Goal: Find specific page/section: Find specific page/section

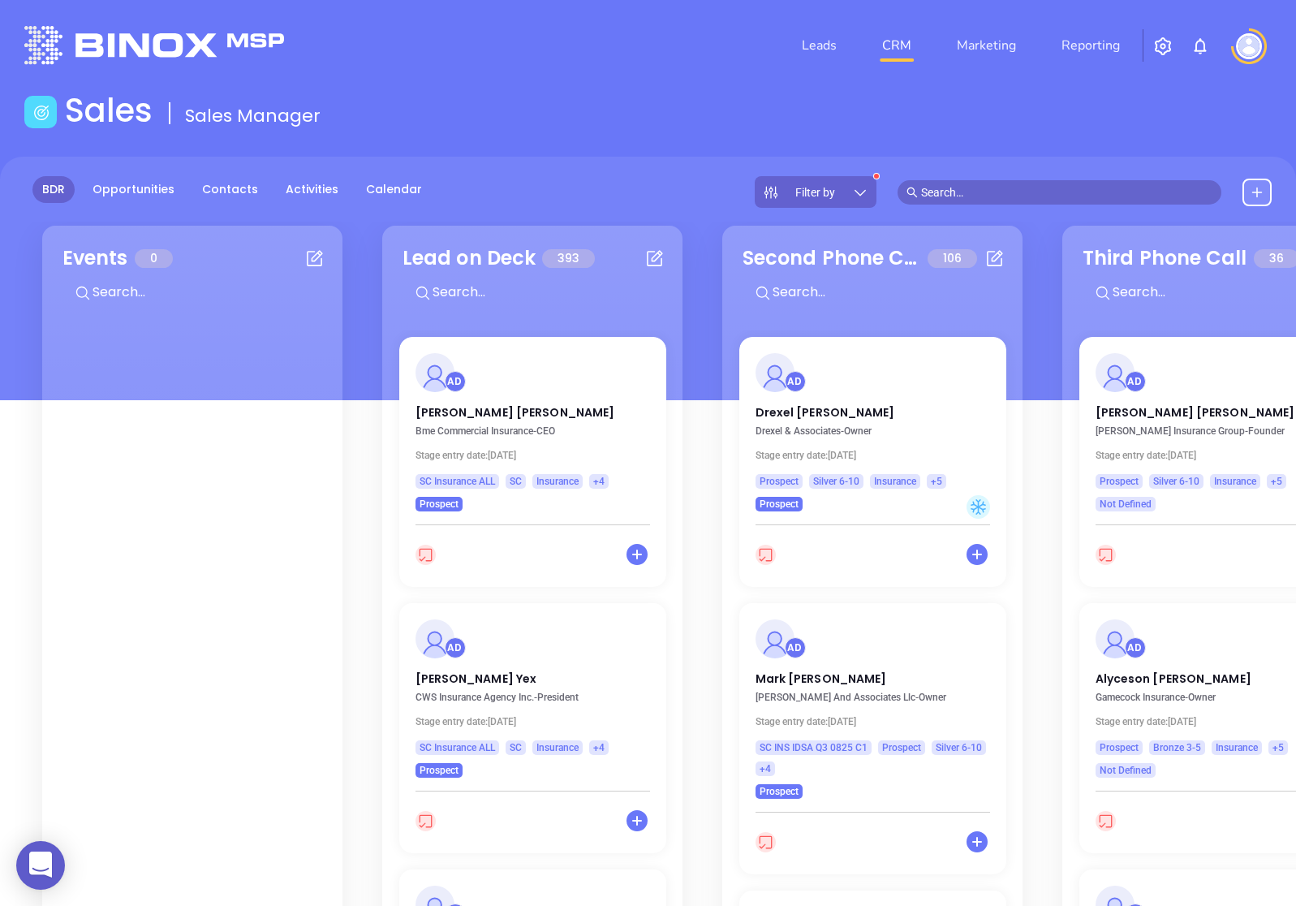
click at [863, 200] on div "Filter by" at bounding box center [816, 192] width 122 height 32
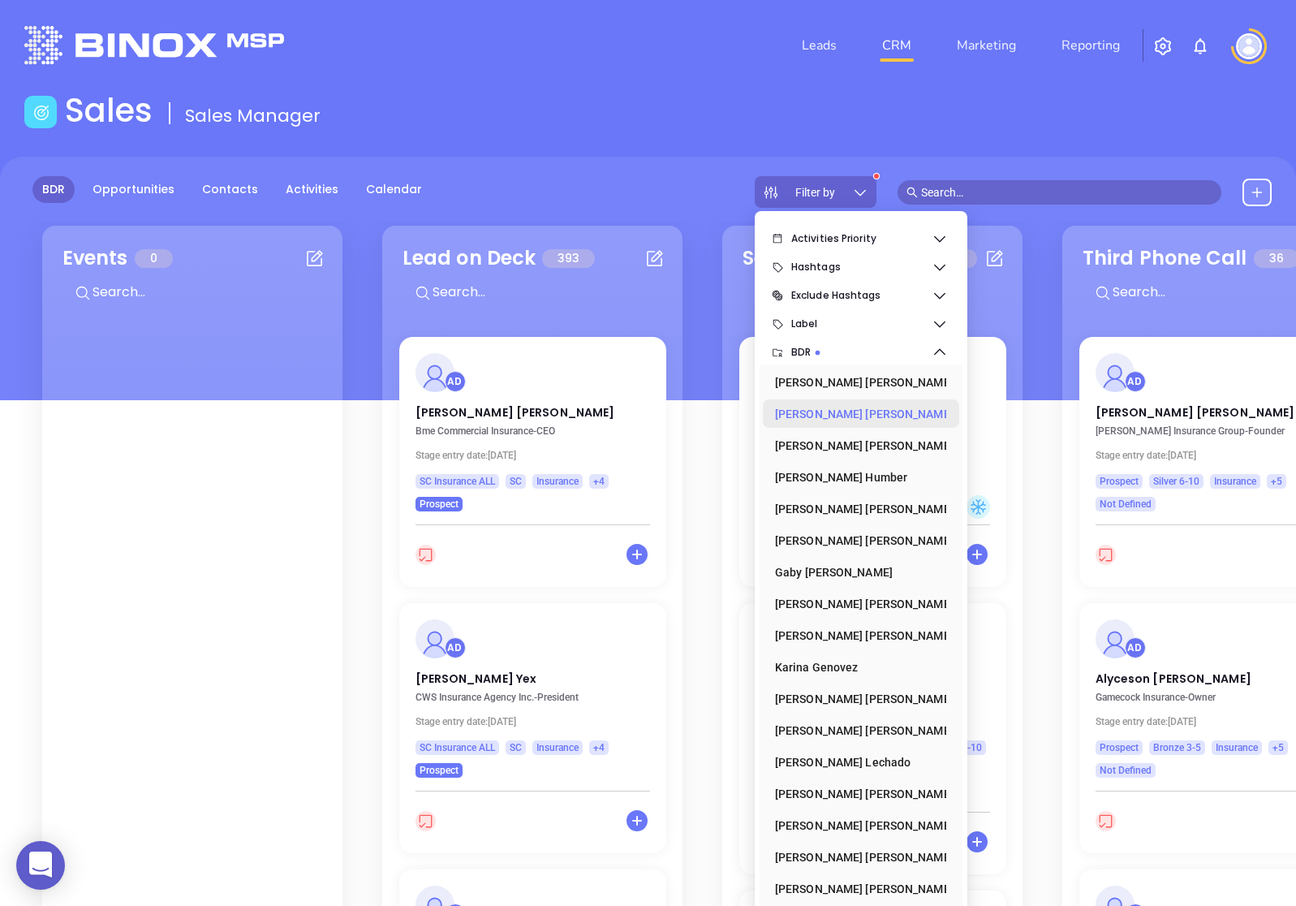
click at [861, 419] on div "[PERSON_NAME]" at bounding box center [856, 414] width 162 height 32
click at [822, 191] on span "Filter by" at bounding box center [815, 192] width 40 height 11
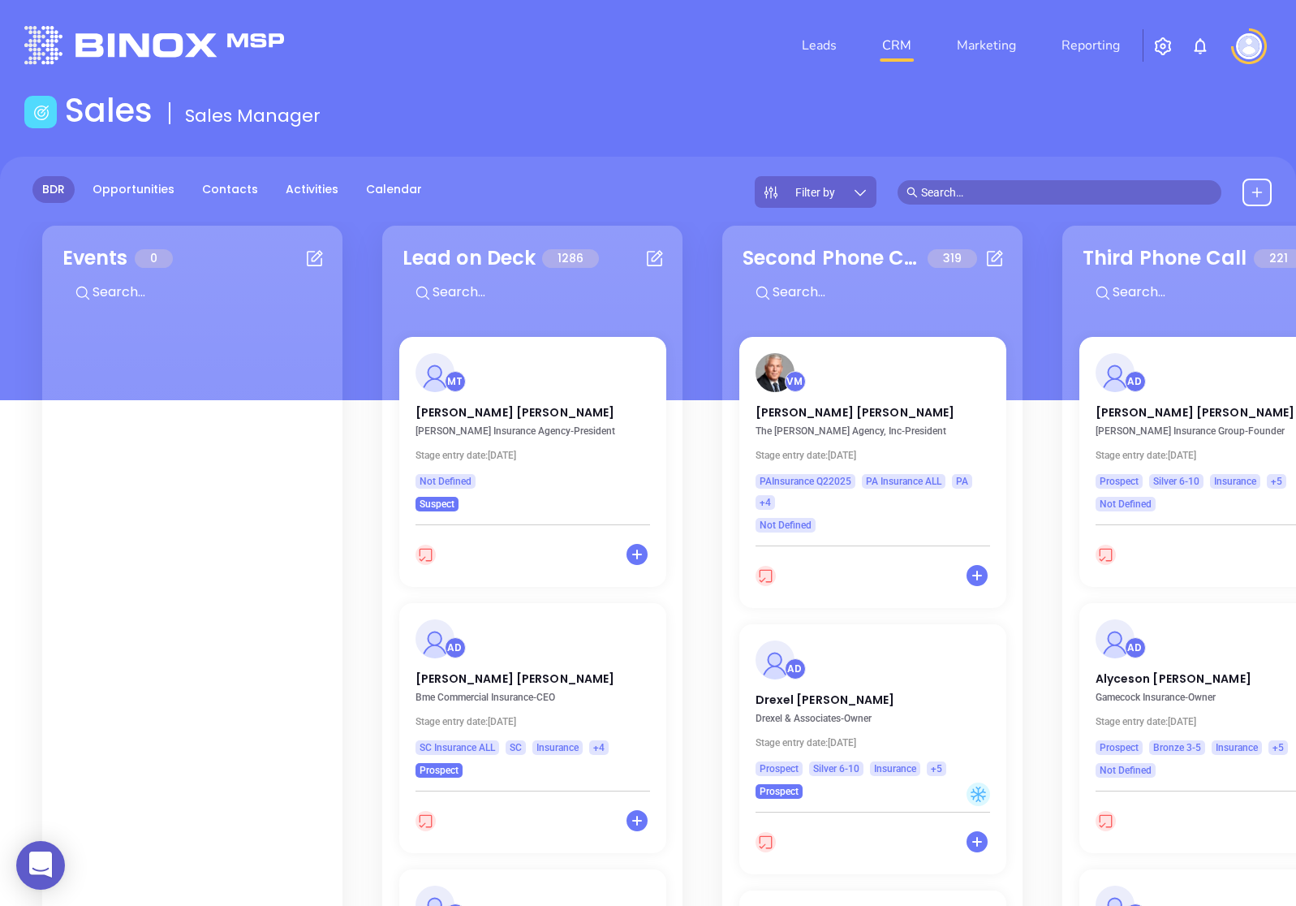
click at [834, 196] on span "Filter by" at bounding box center [815, 192] width 40 height 11
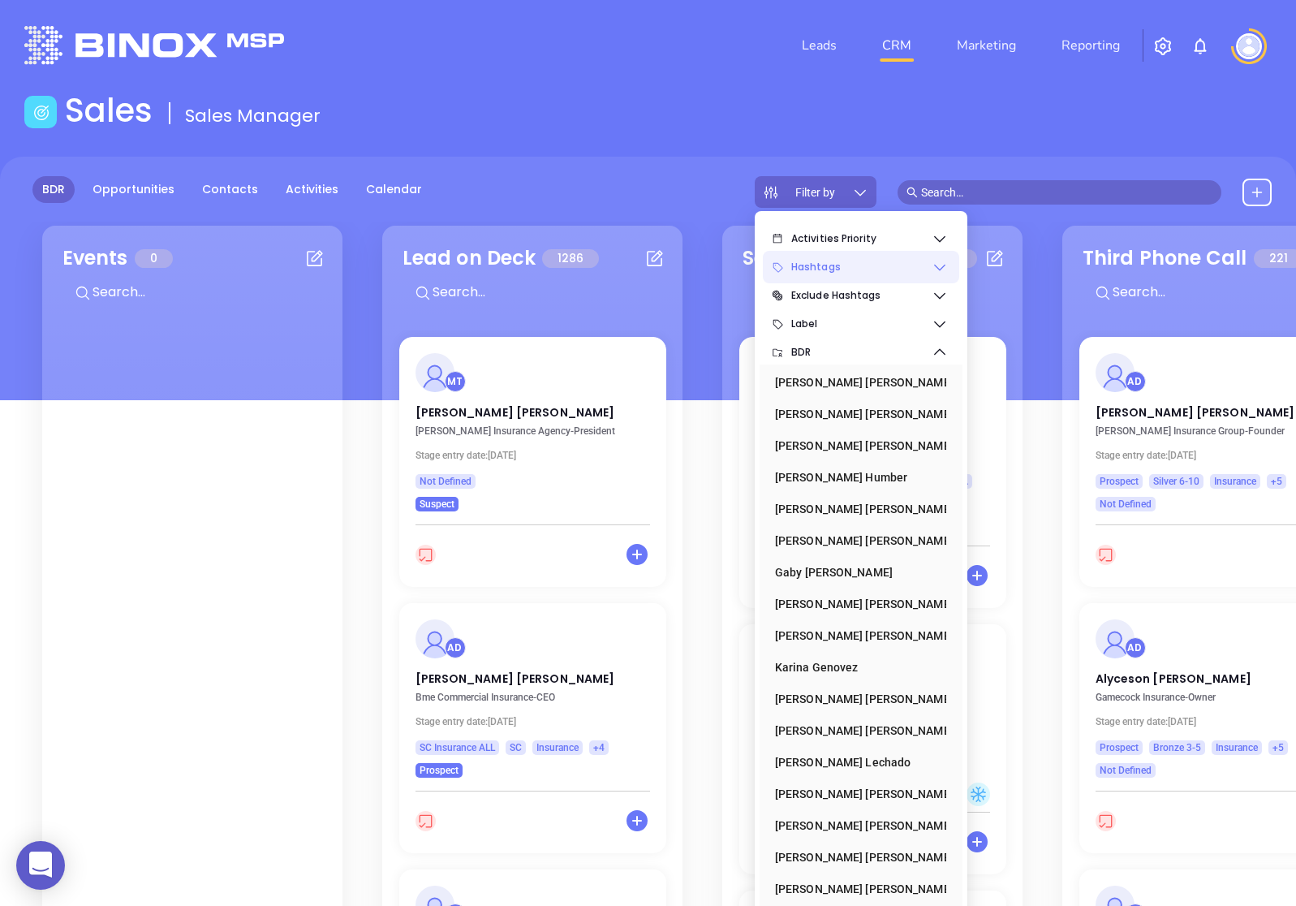
click at [830, 267] on span "Hashtags" at bounding box center [861, 267] width 140 height 32
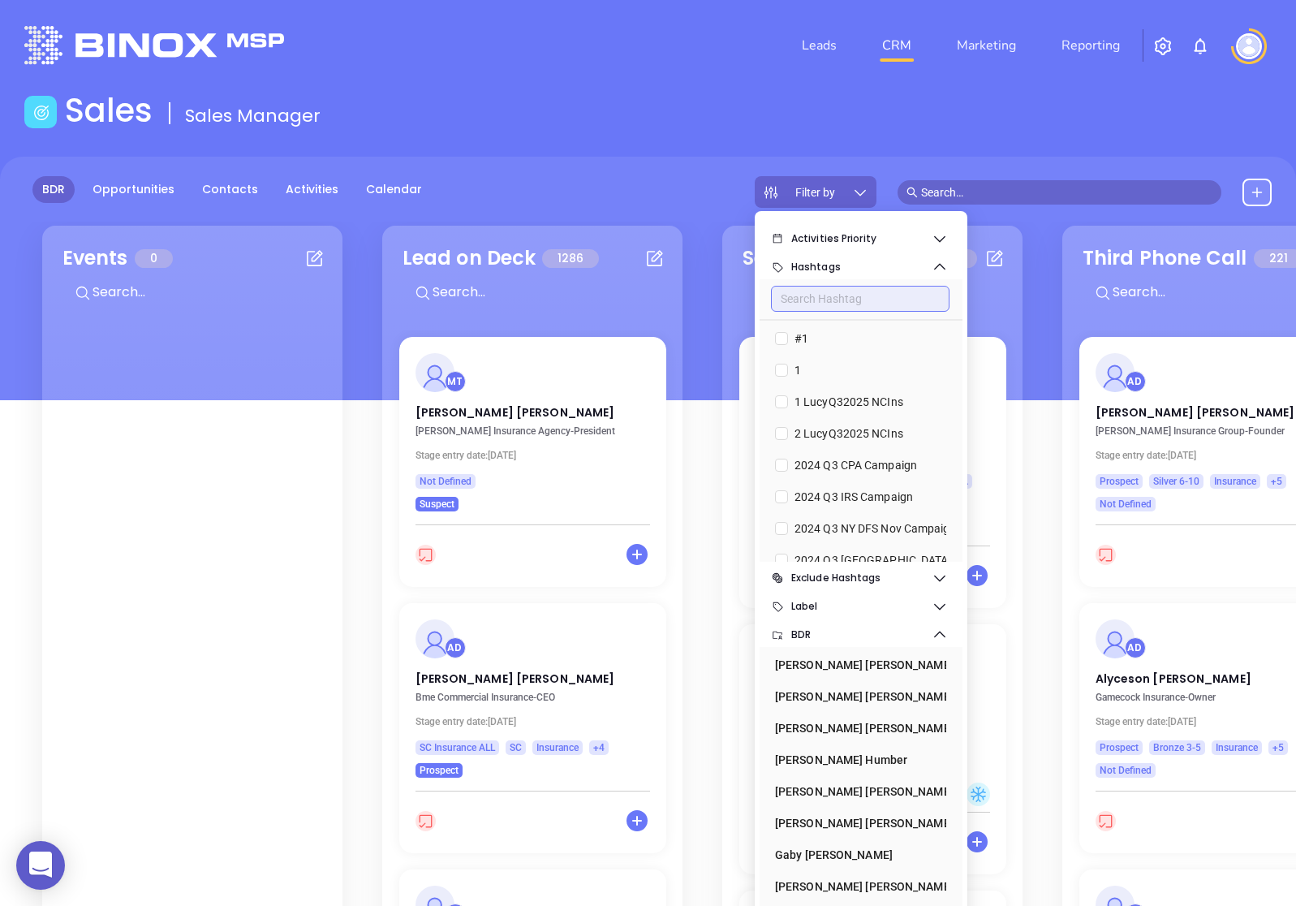
click at [839, 293] on input "text" at bounding box center [860, 299] width 179 height 26
paste input "LA INS IDSL Q3 0825 C1"
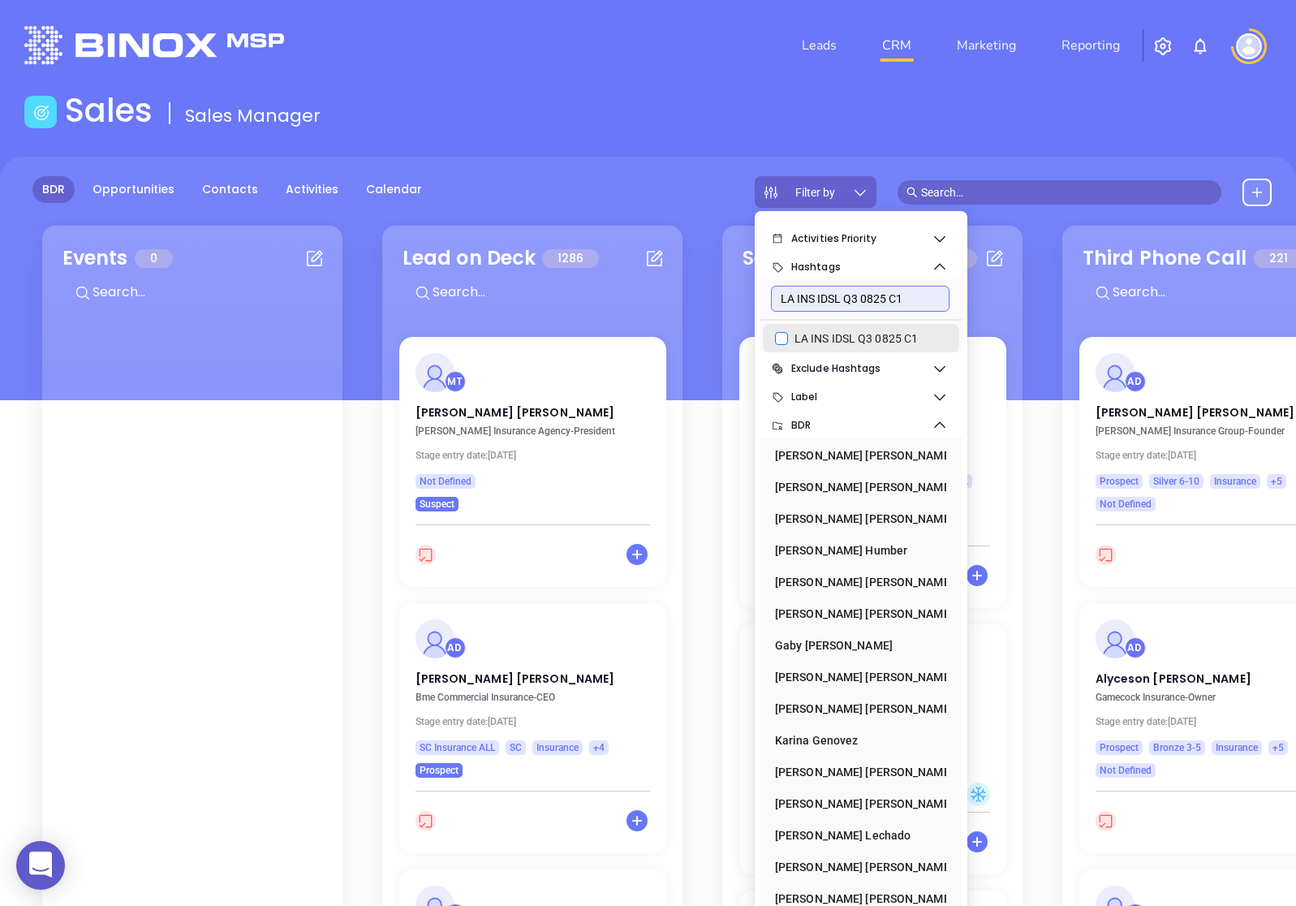
type input "LA INS IDSL Q3 0825 C1"
click at [825, 329] on span "LA INS IDSL Q3 0825 C1" at bounding box center [856, 338] width 136 height 18
click at [788, 332] on input "LA INS IDSL Q3 0825 C1" at bounding box center [781, 338] width 13 height 13
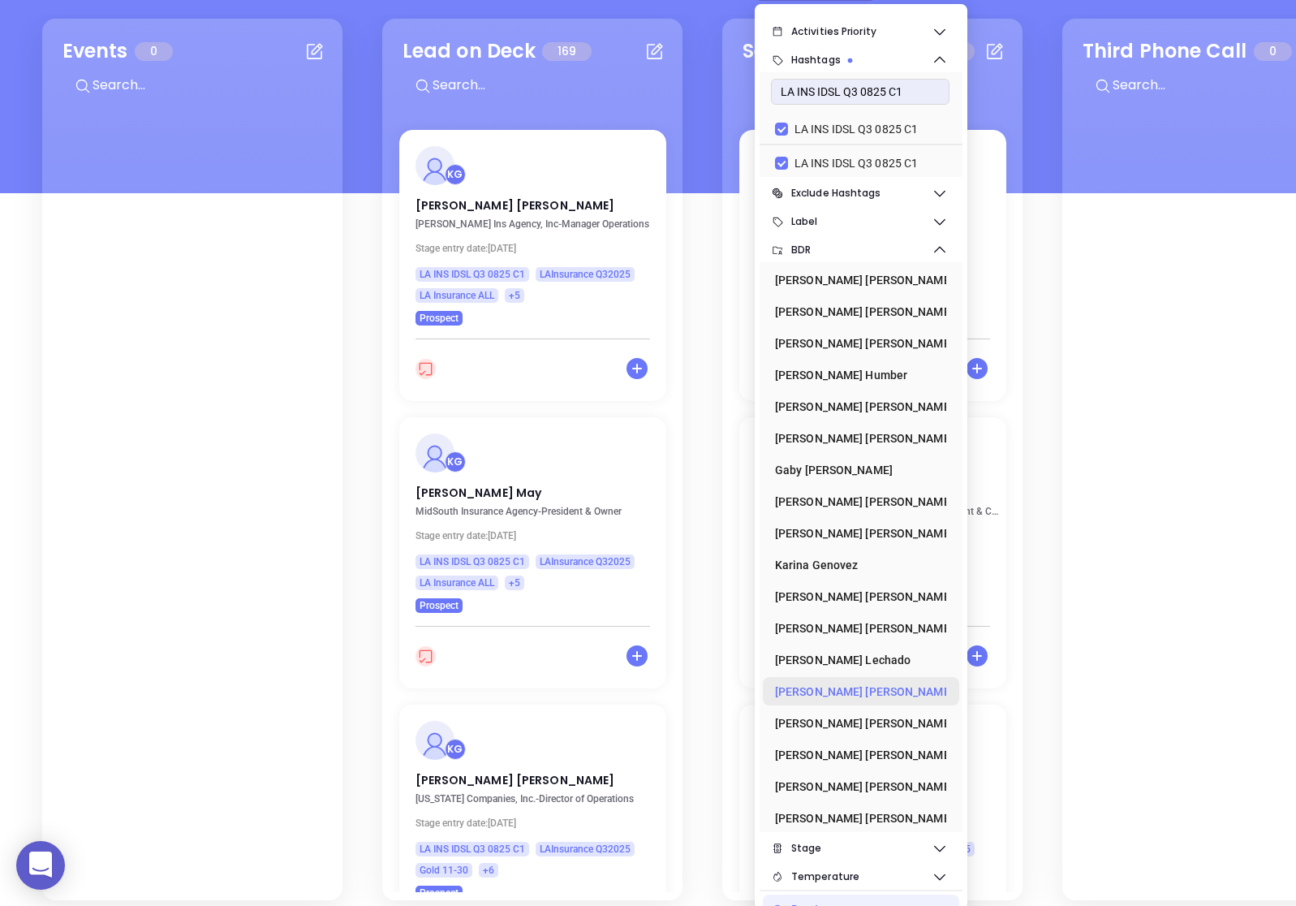
scroll to position [222, 0]
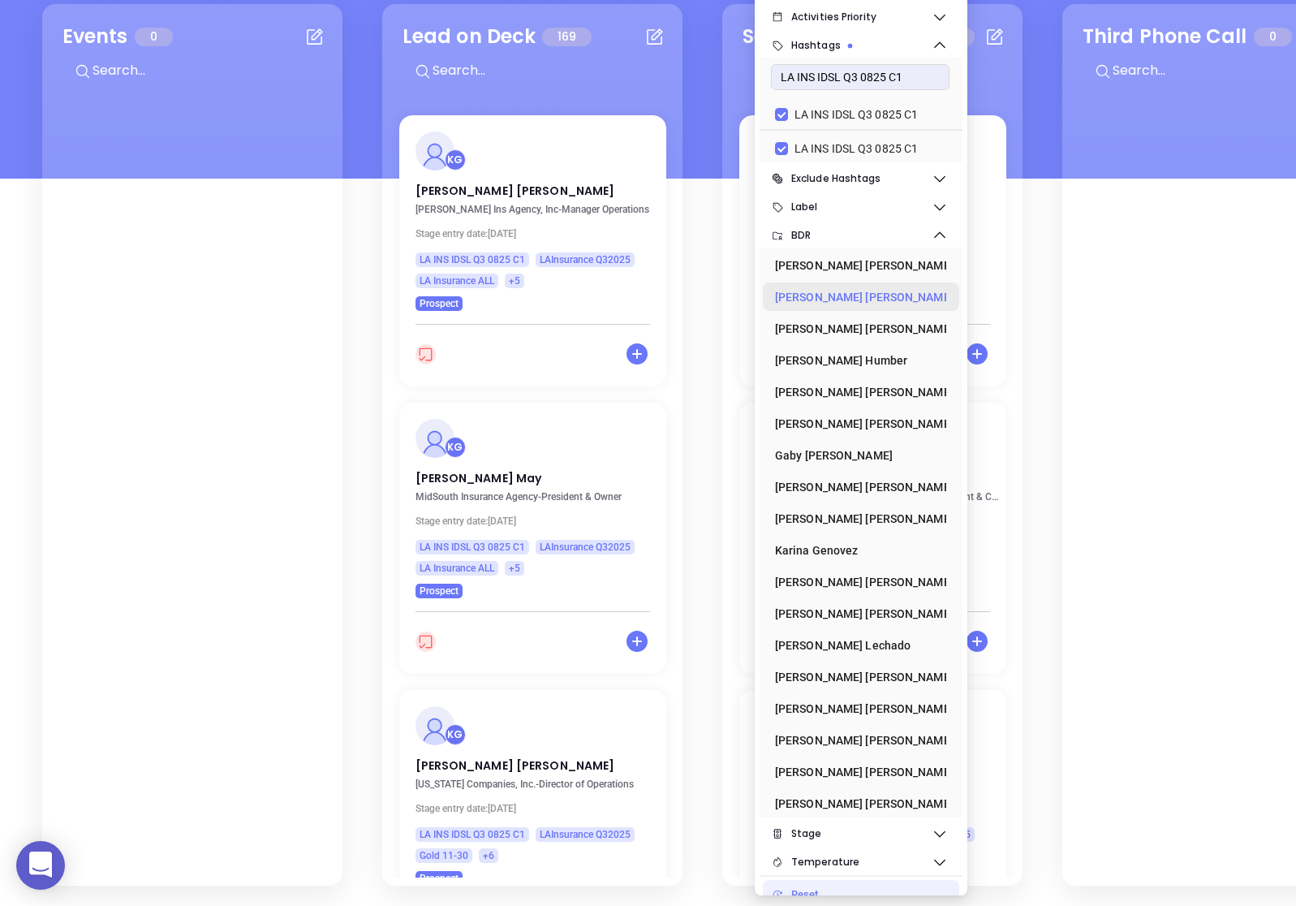
click at [882, 294] on div "[PERSON_NAME]" at bounding box center [856, 297] width 162 height 32
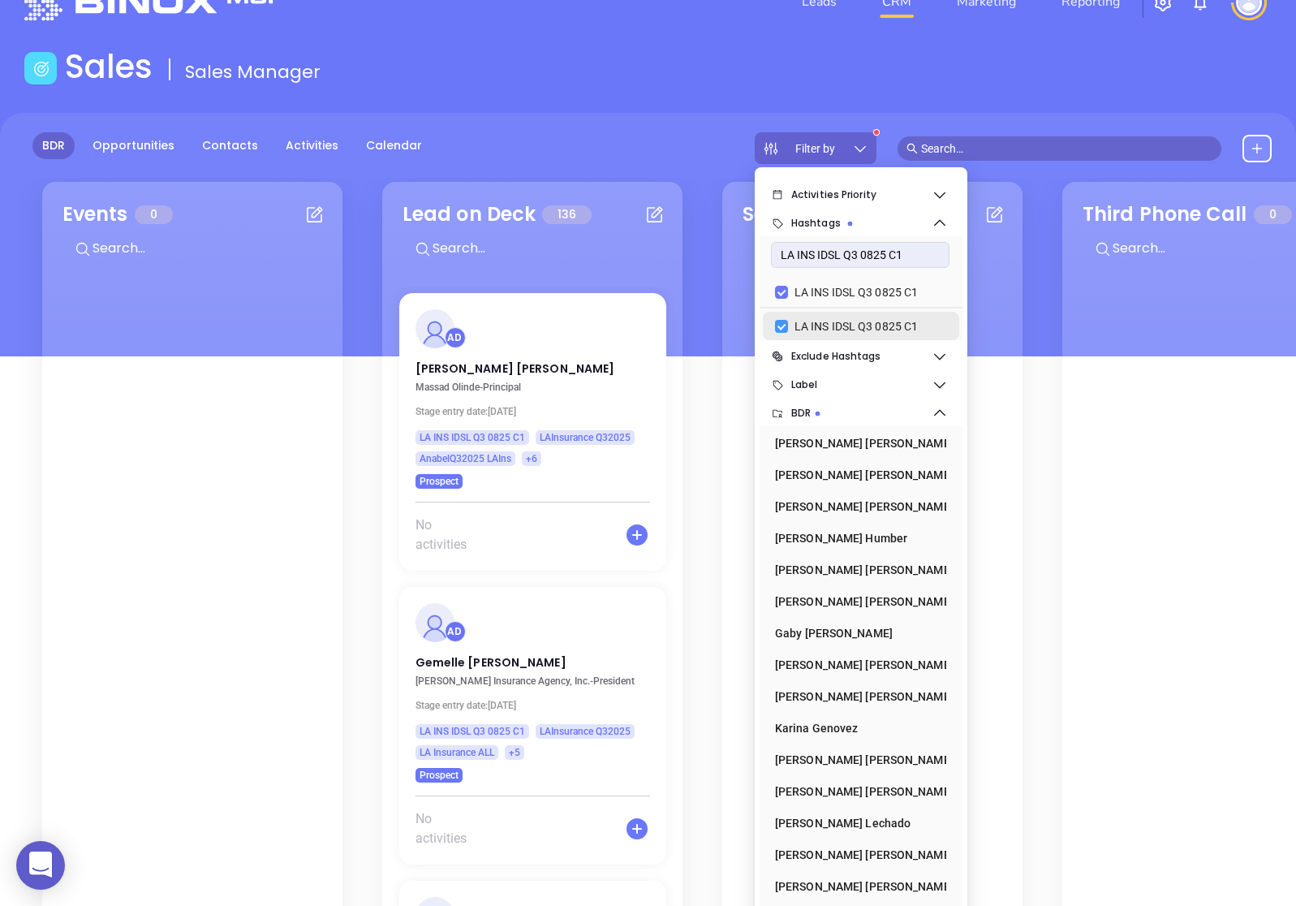
scroll to position [35, 0]
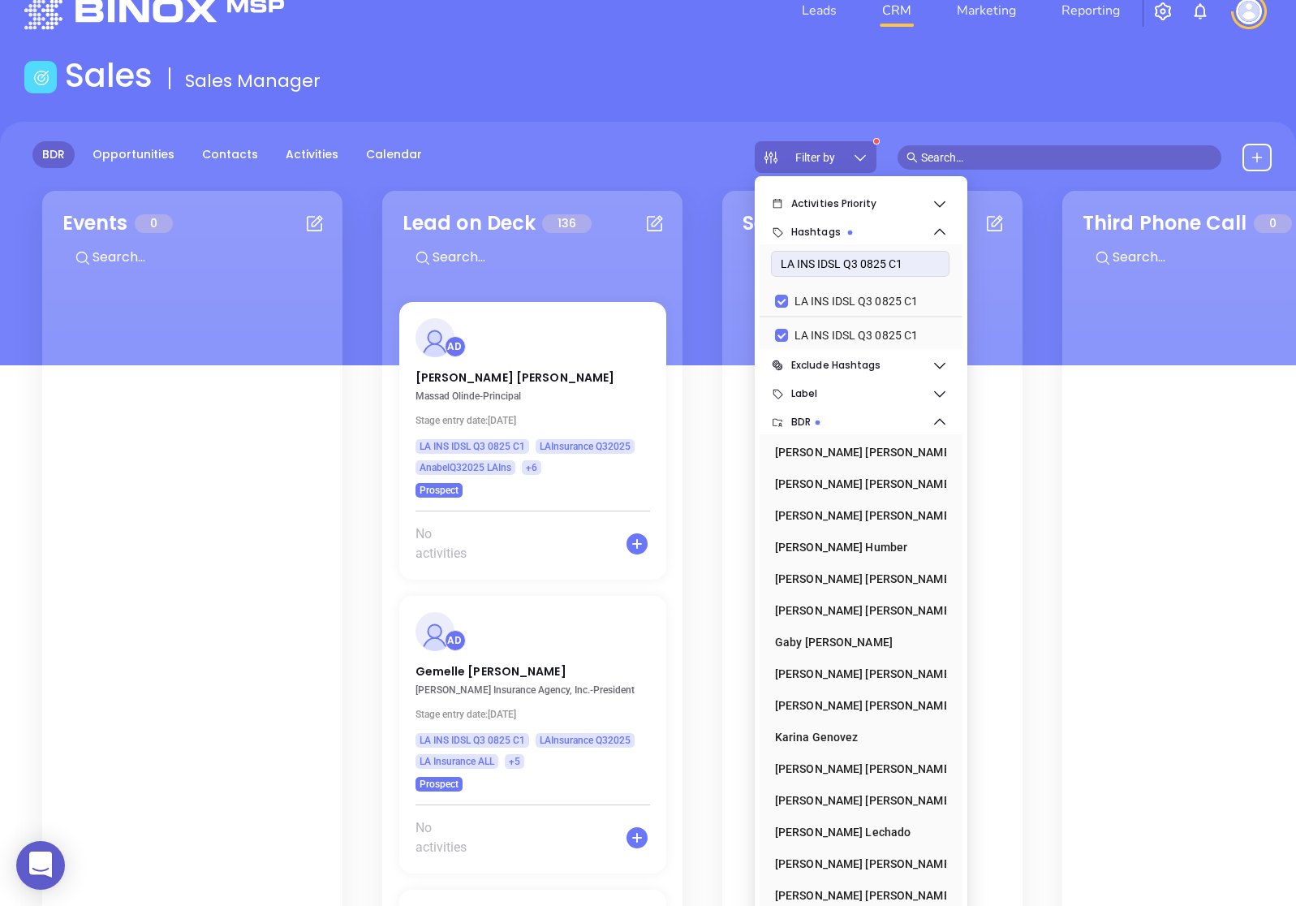
click at [867, 160] on icon at bounding box center [860, 157] width 16 height 16
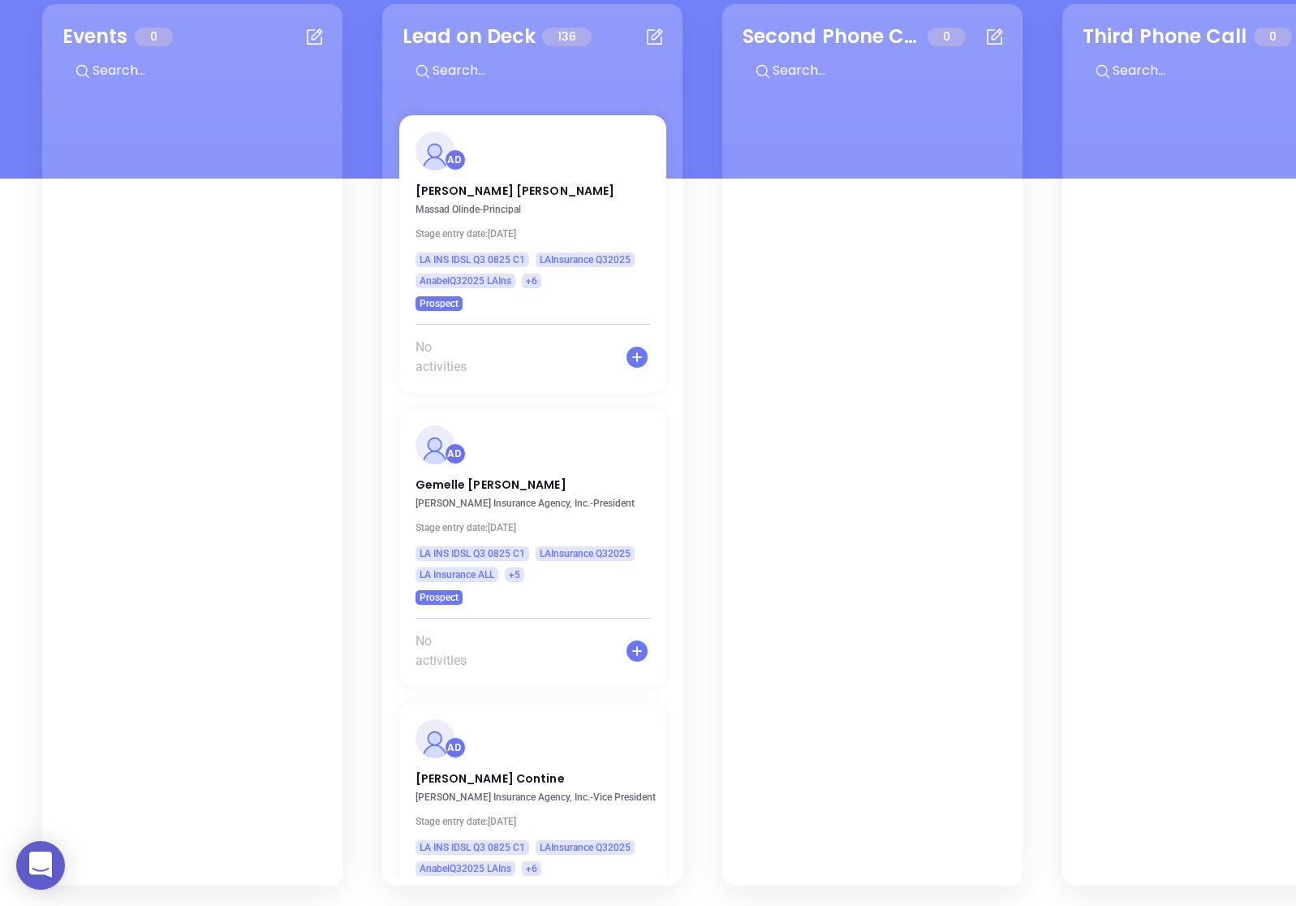
scroll to position [0, 0]
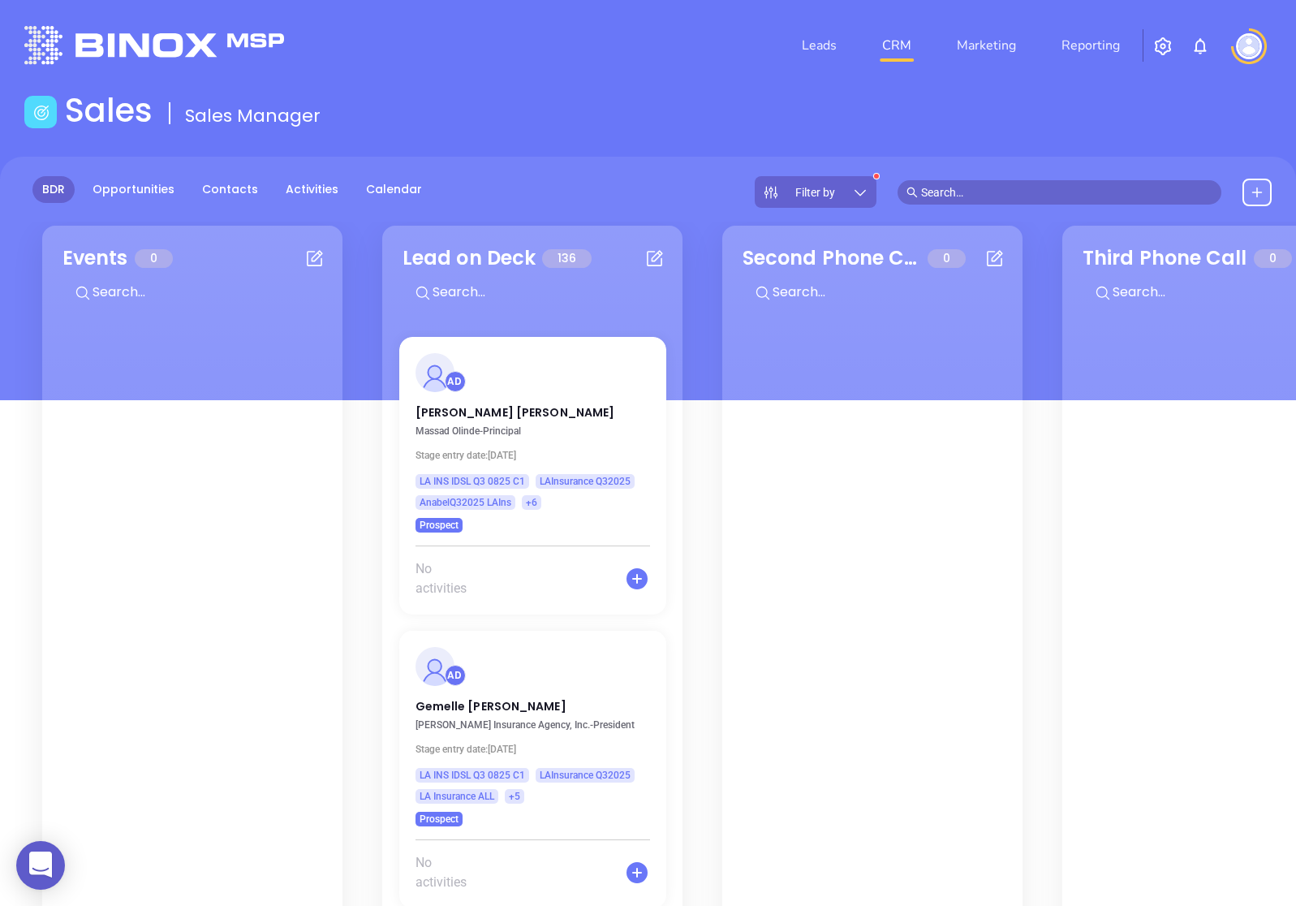
click at [849, 187] on div "Filter by" at bounding box center [816, 192] width 122 height 32
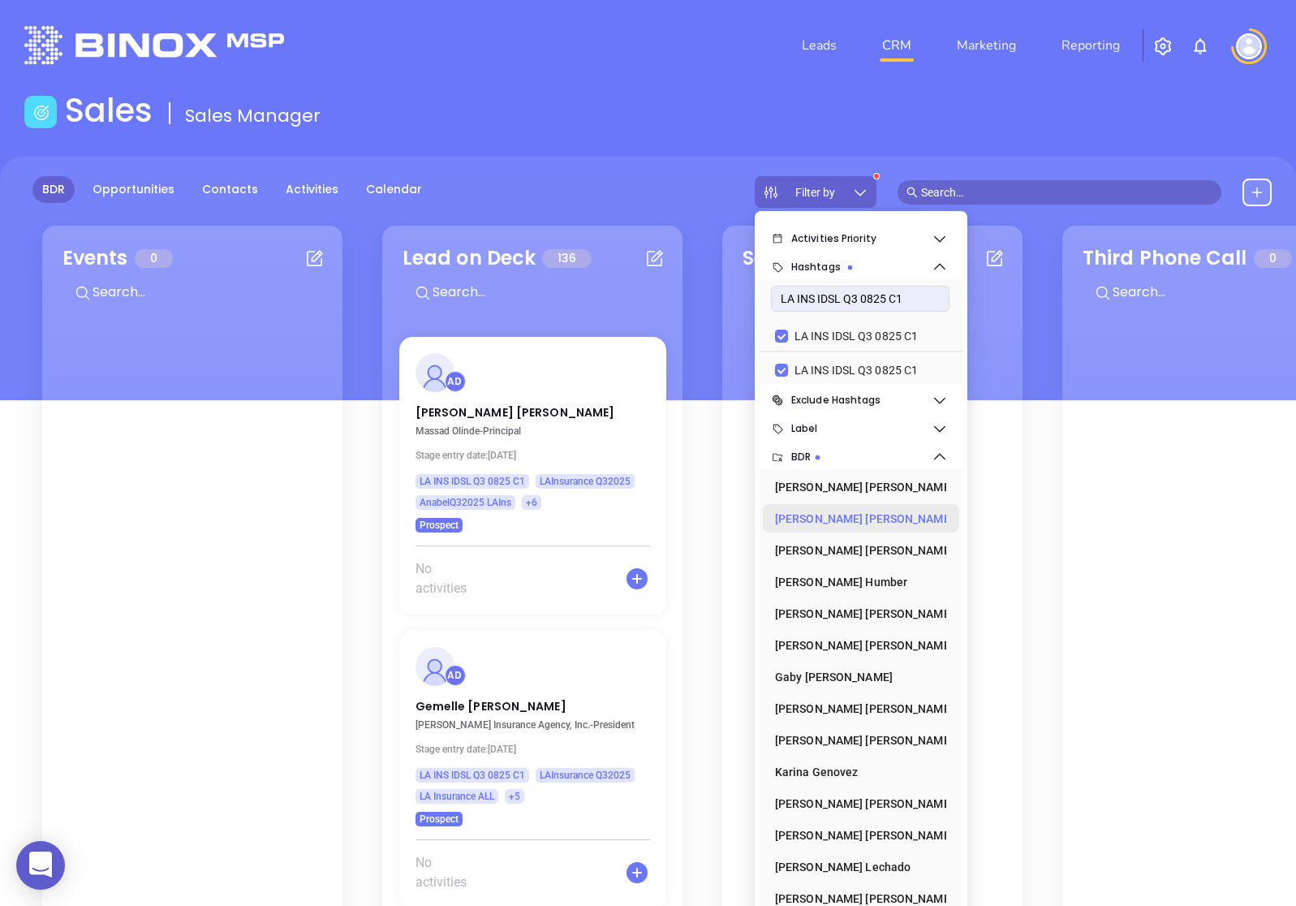
click at [894, 521] on div "[PERSON_NAME]" at bounding box center [856, 518] width 162 height 32
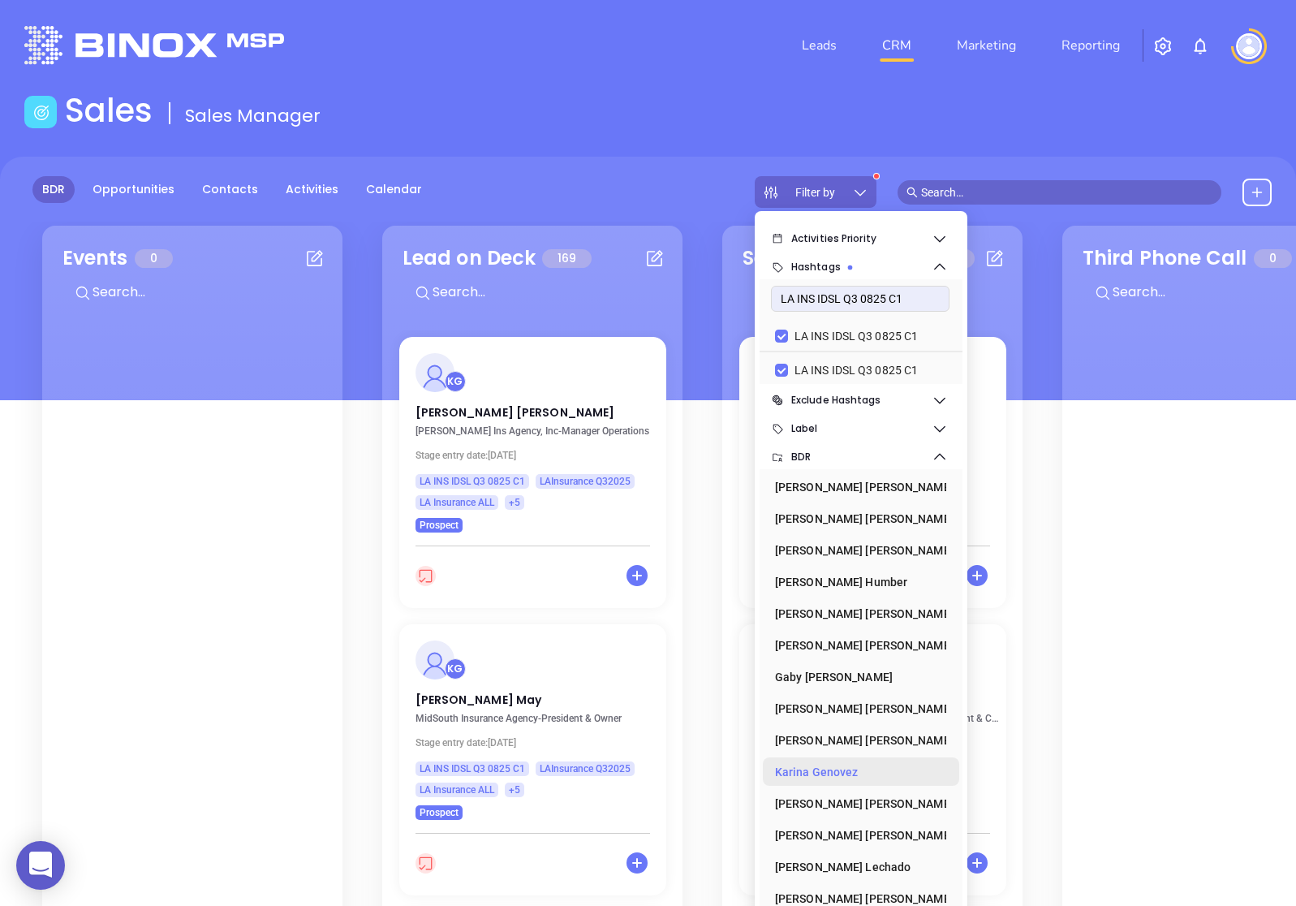
click at [825, 765] on div "[PERSON_NAME]" at bounding box center [856, 771] width 162 height 32
click at [865, 198] on icon at bounding box center [860, 192] width 16 height 16
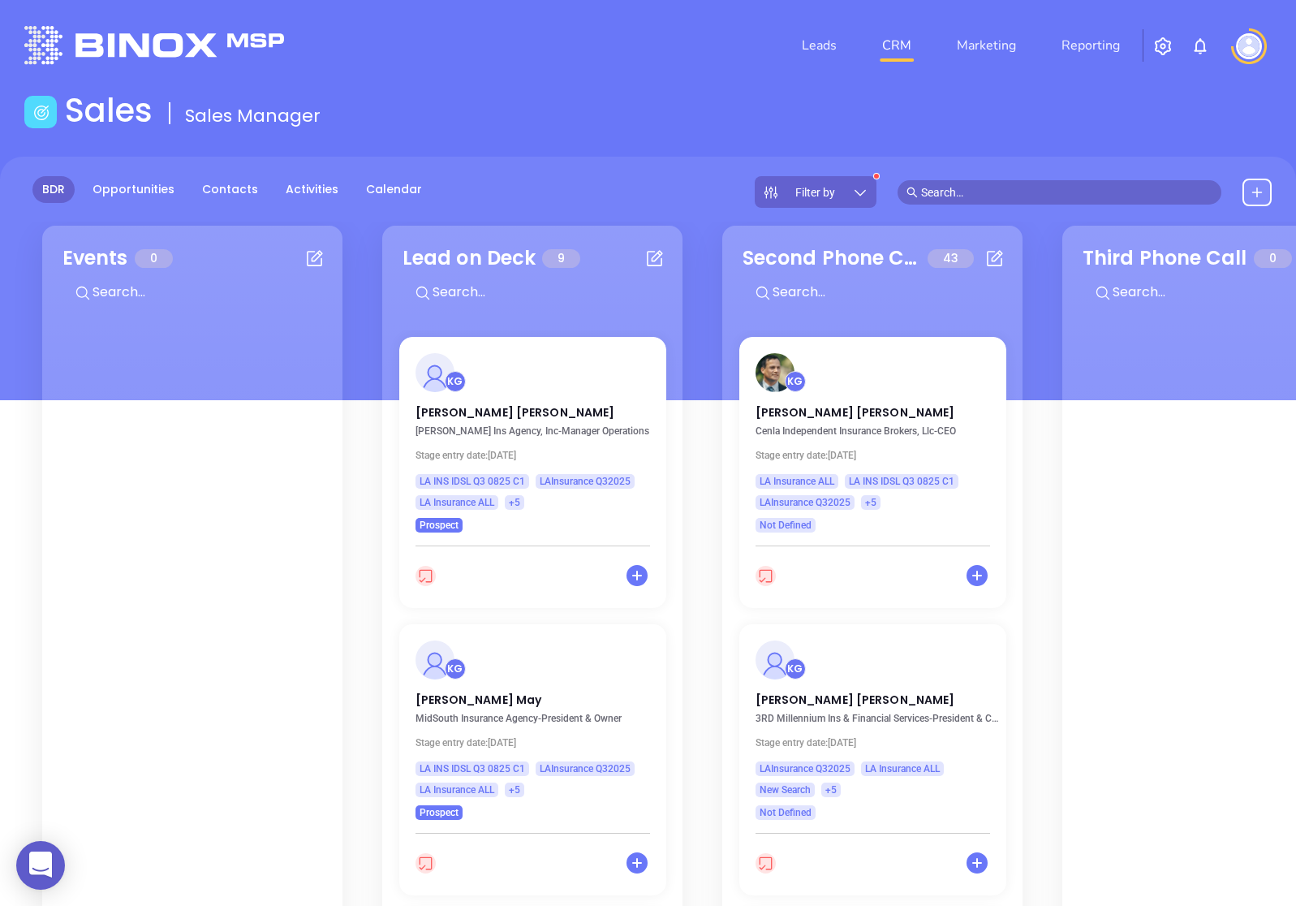
click at [861, 197] on icon at bounding box center [860, 192] width 16 height 16
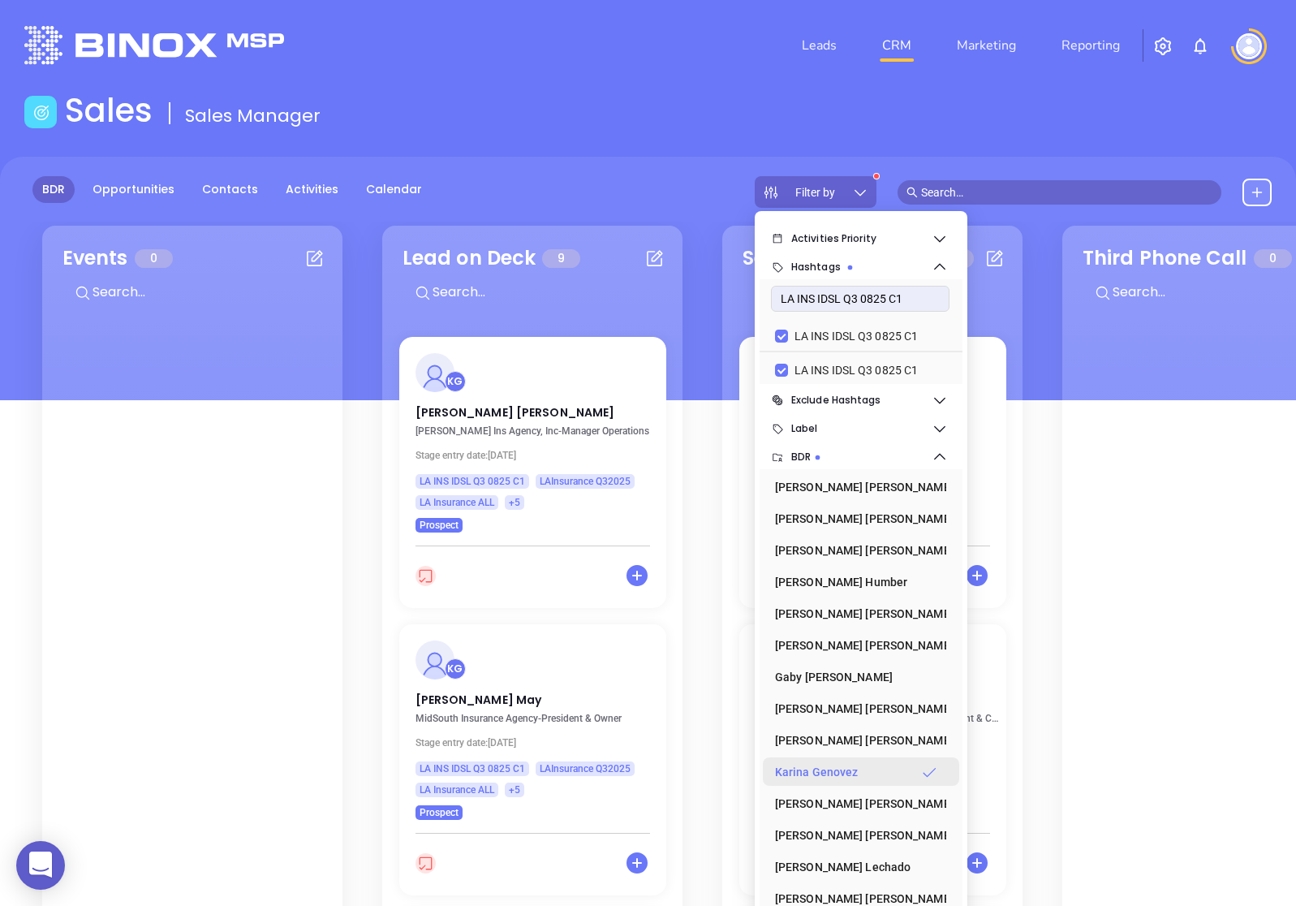
click at [814, 767] on div "[PERSON_NAME]" at bounding box center [856, 771] width 162 height 32
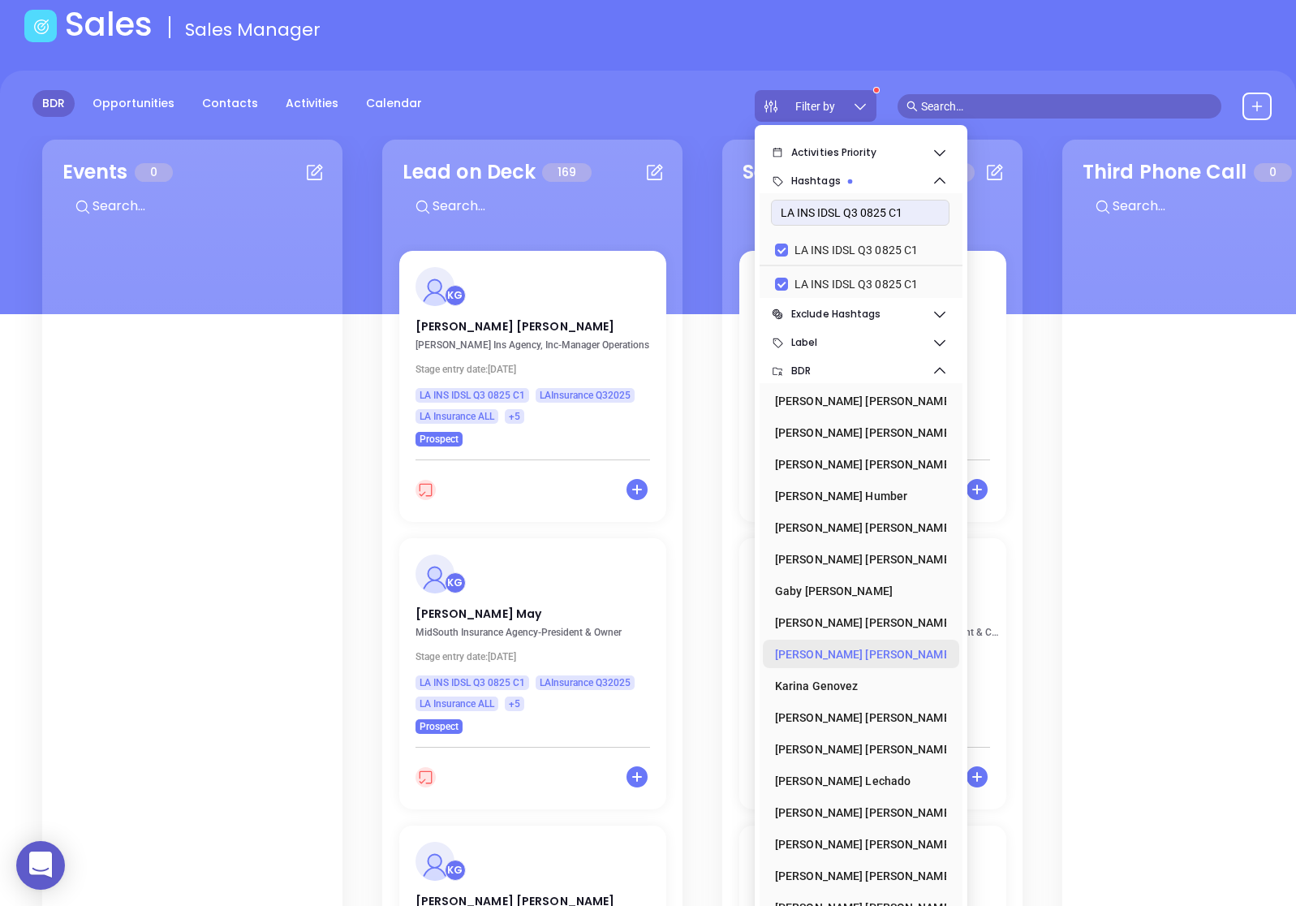
scroll to position [183, 0]
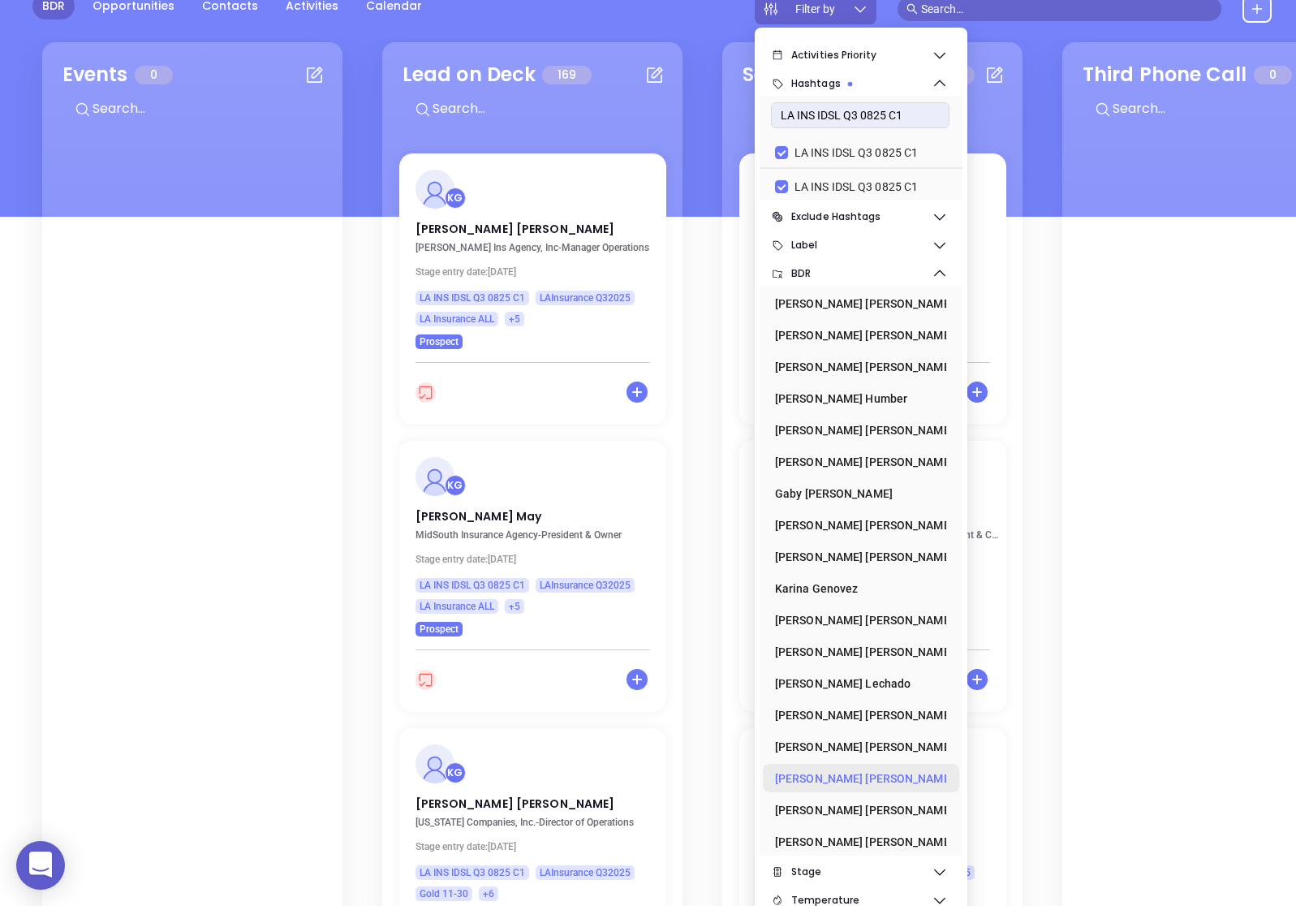
click at [824, 780] on div "[PERSON_NAME]" at bounding box center [856, 778] width 162 height 32
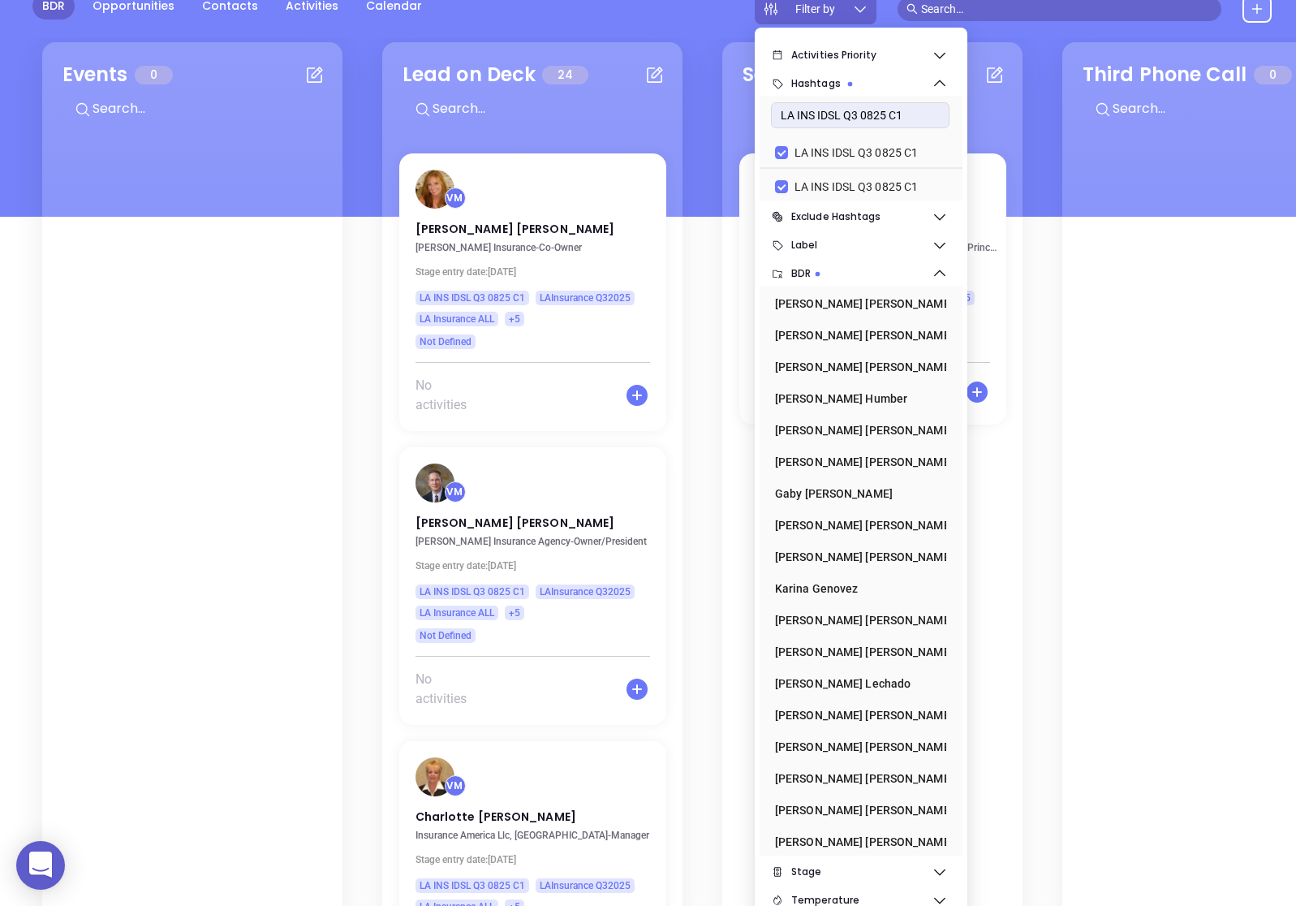
click at [865, 11] on icon at bounding box center [860, 9] width 16 height 16
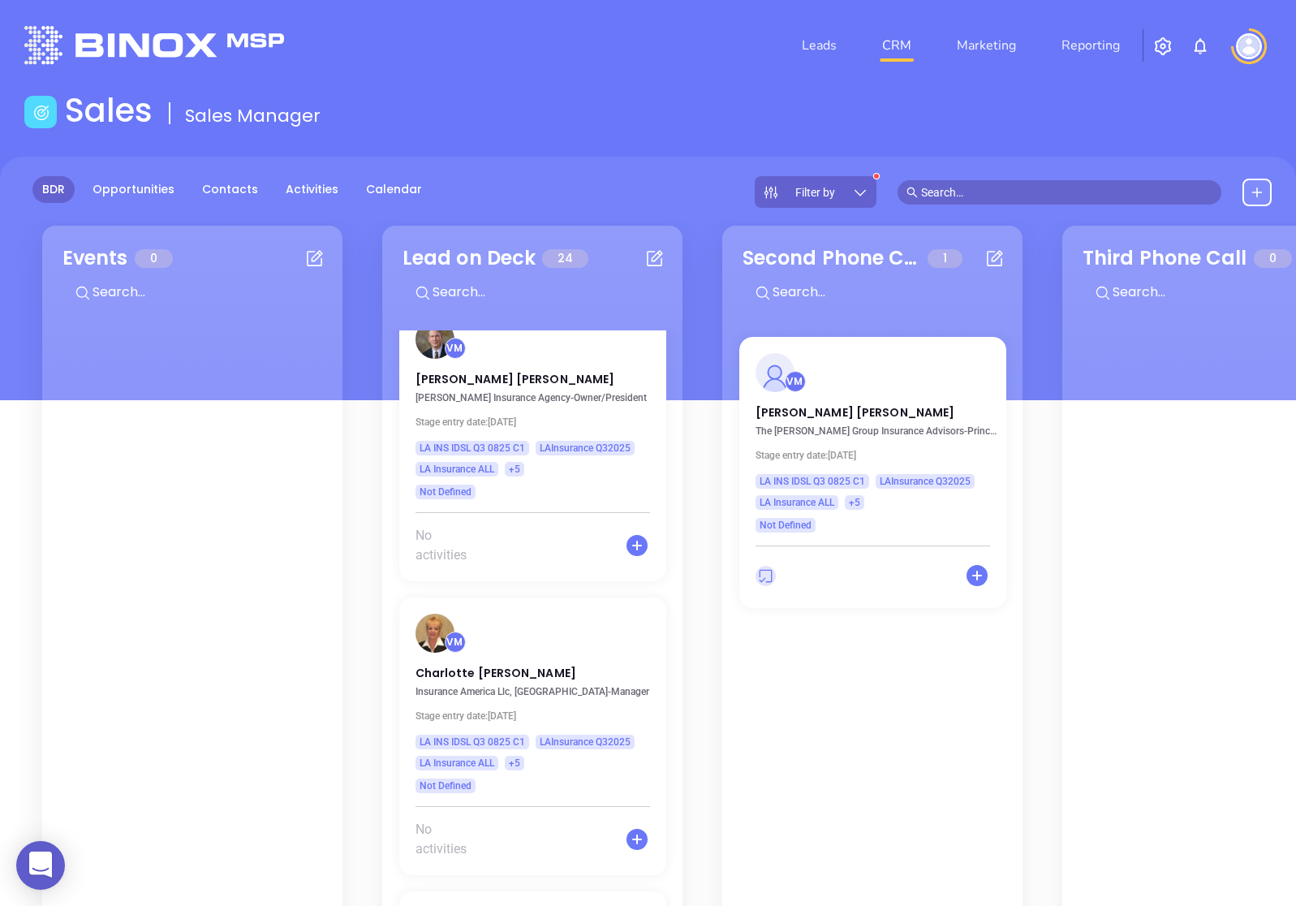
scroll to position [0, 0]
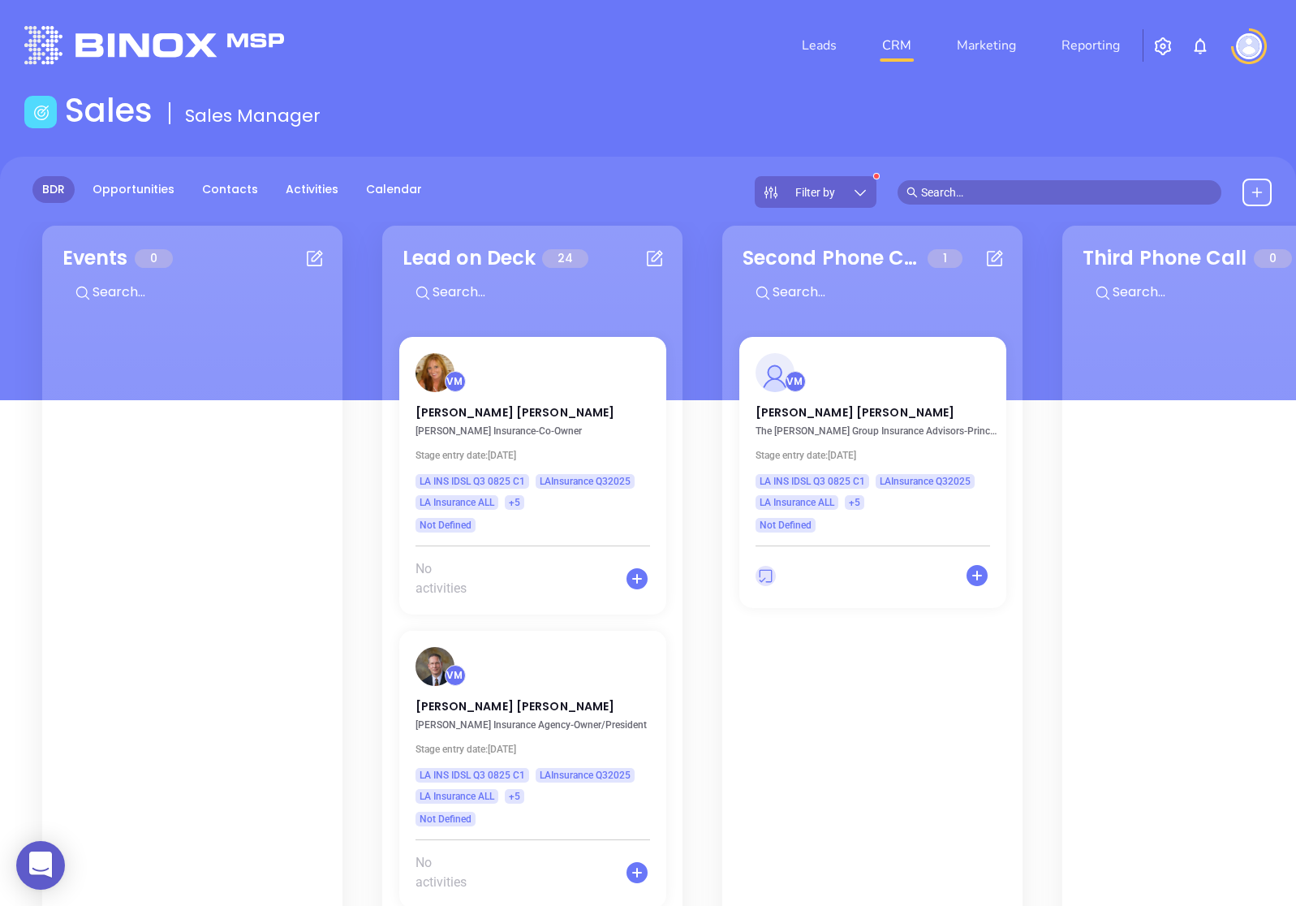
click at [833, 197] on span "Filter by" at bounding box center [815, 192] width 40 height 11
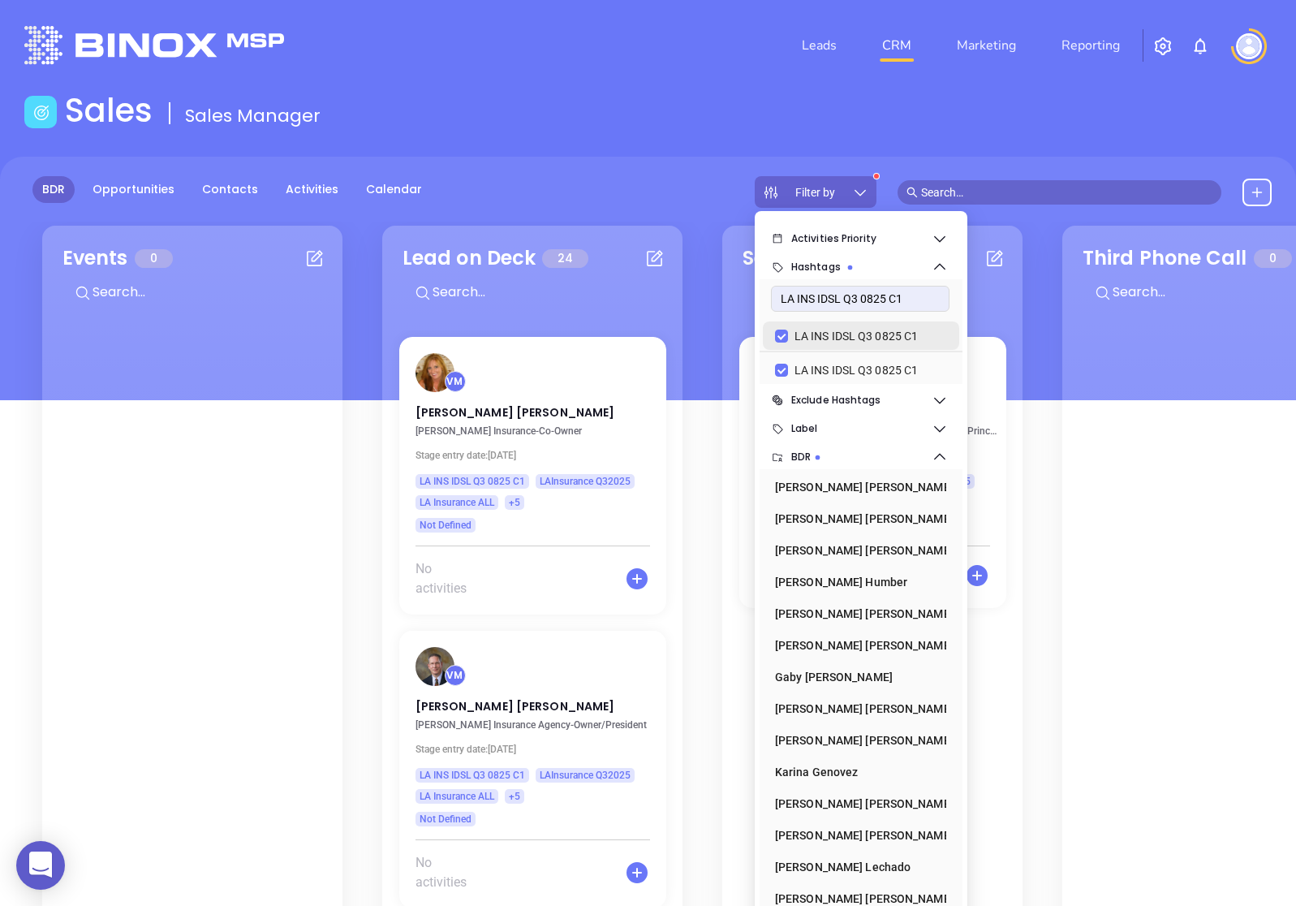
click at [773, 334] on li "LA INS IDSL Q3 0825 C1" at bounding box center [861, 335] width 196 height 28
click at [786, 337] on input "LA INS IDSL Q3 0825 C1" at bounding box center [781, 335] width 13 height 13
checkbox input "false"
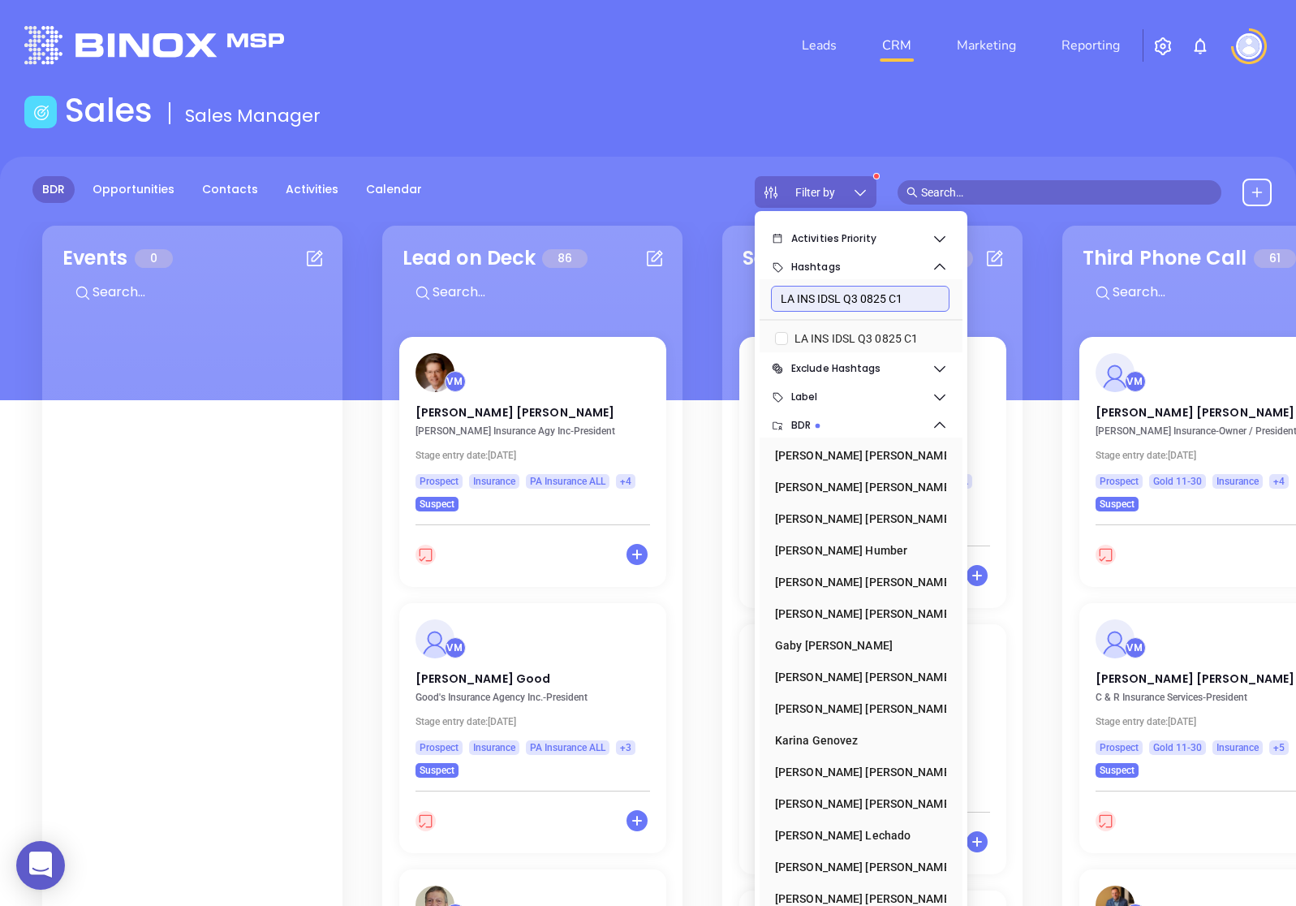
click at [862, 299] on input "LA INS IDSL Q3 0825 C1" at bounding box center [860, 299] width 179 height 26
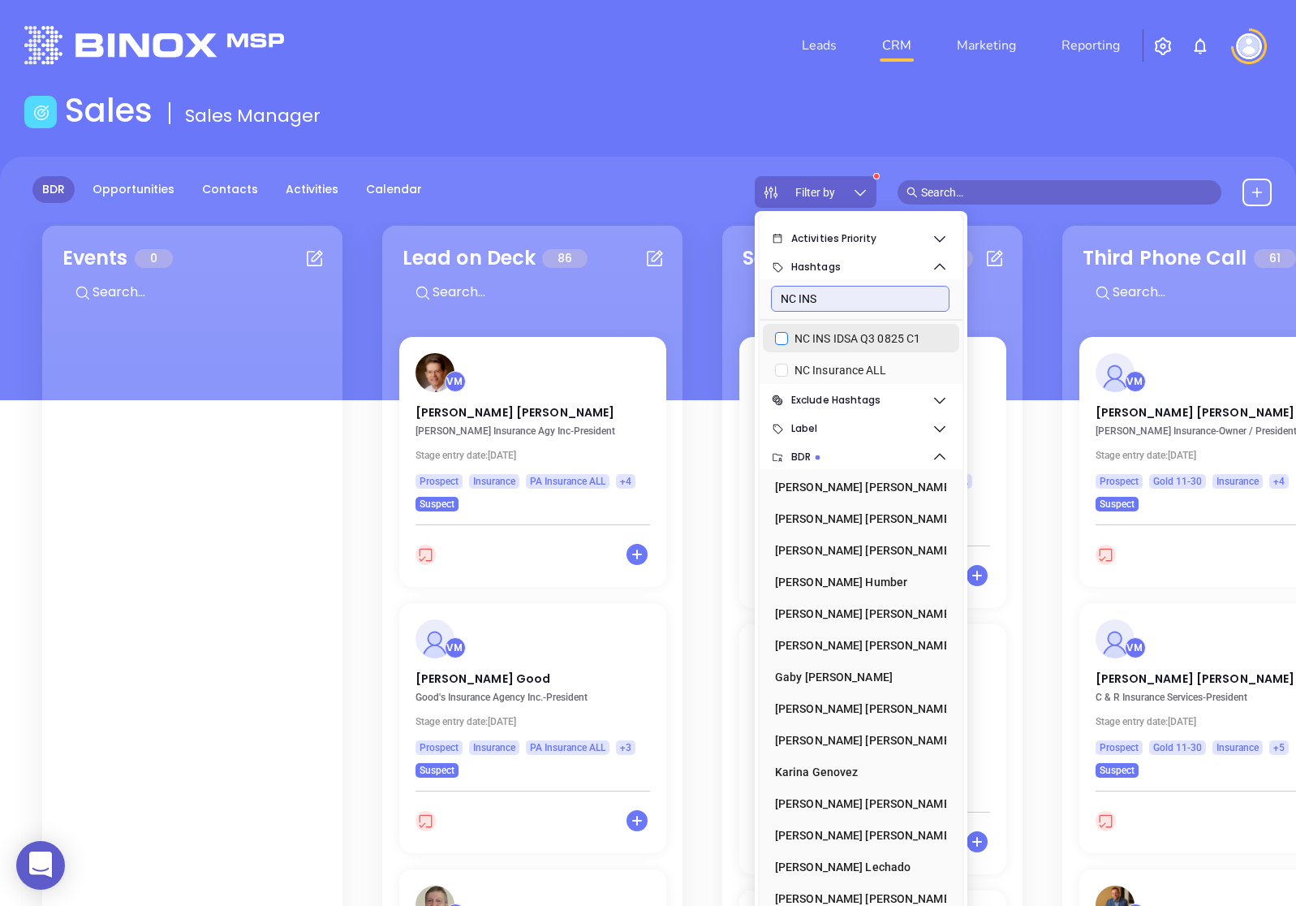
type input "NC INS"
click at [871, 337] on span "NC INS IDSA Q3 0825 C1" at bounding box center [857, 338] width 139 height 18
click at [788, 337] on input "NC INS IDSA Q3 0825 C1" at bounding box center [781, 338] width 13 height 13
checkbox input "true"
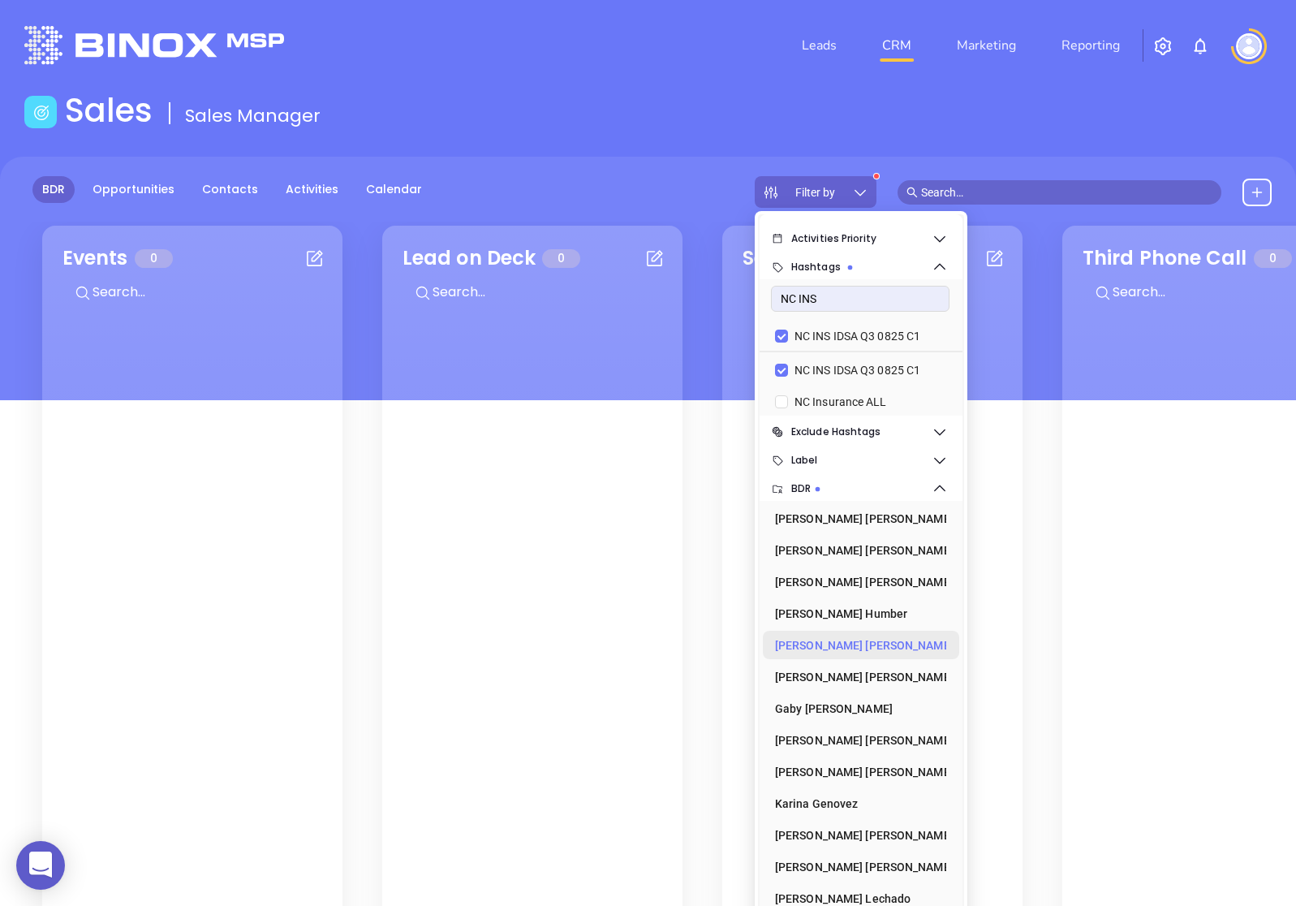
scroll to position [222, 0]
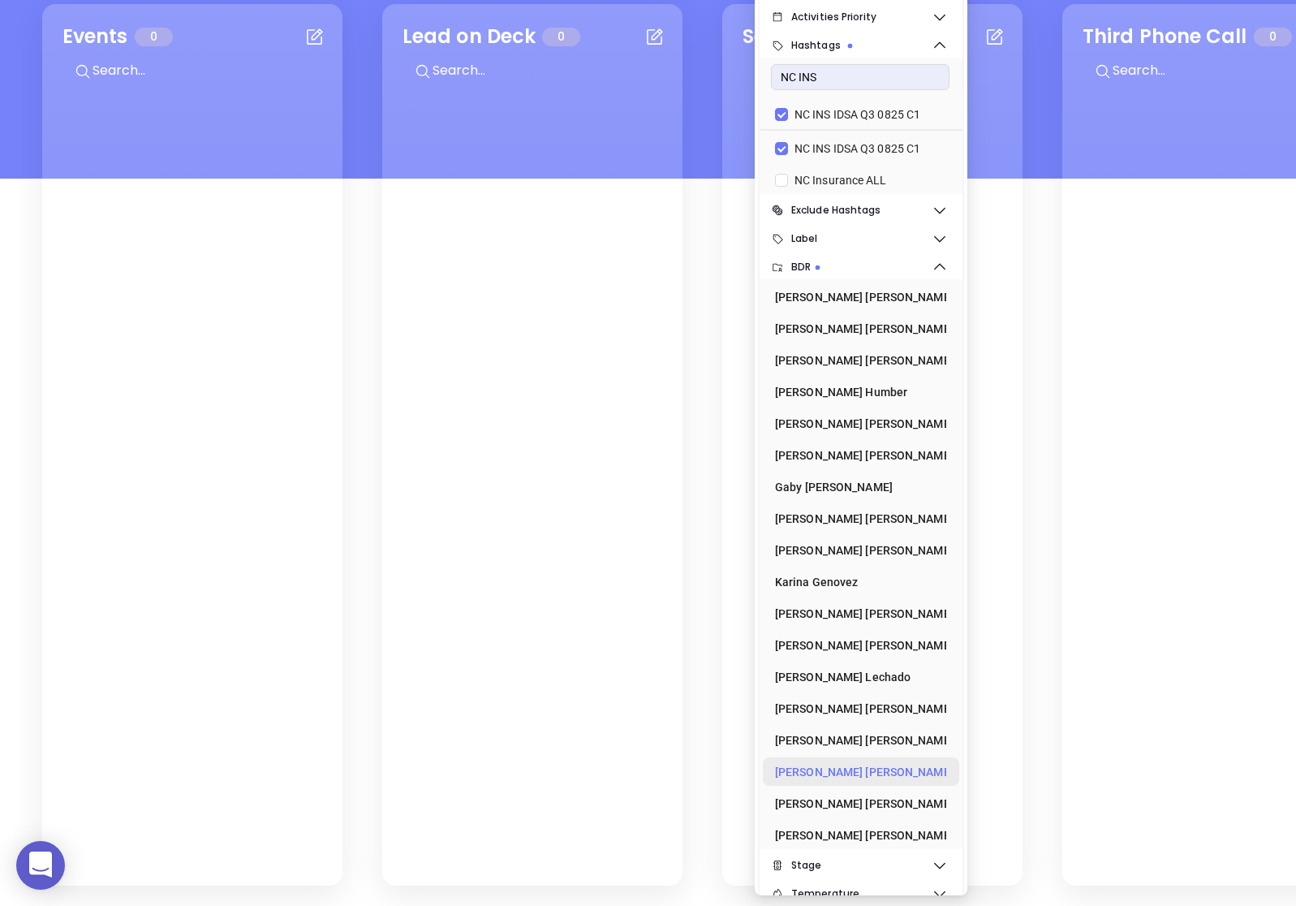
click at [833, 777] on div "[PERSON_NAME]" at bounding box center [856, 771] width 162 height 32
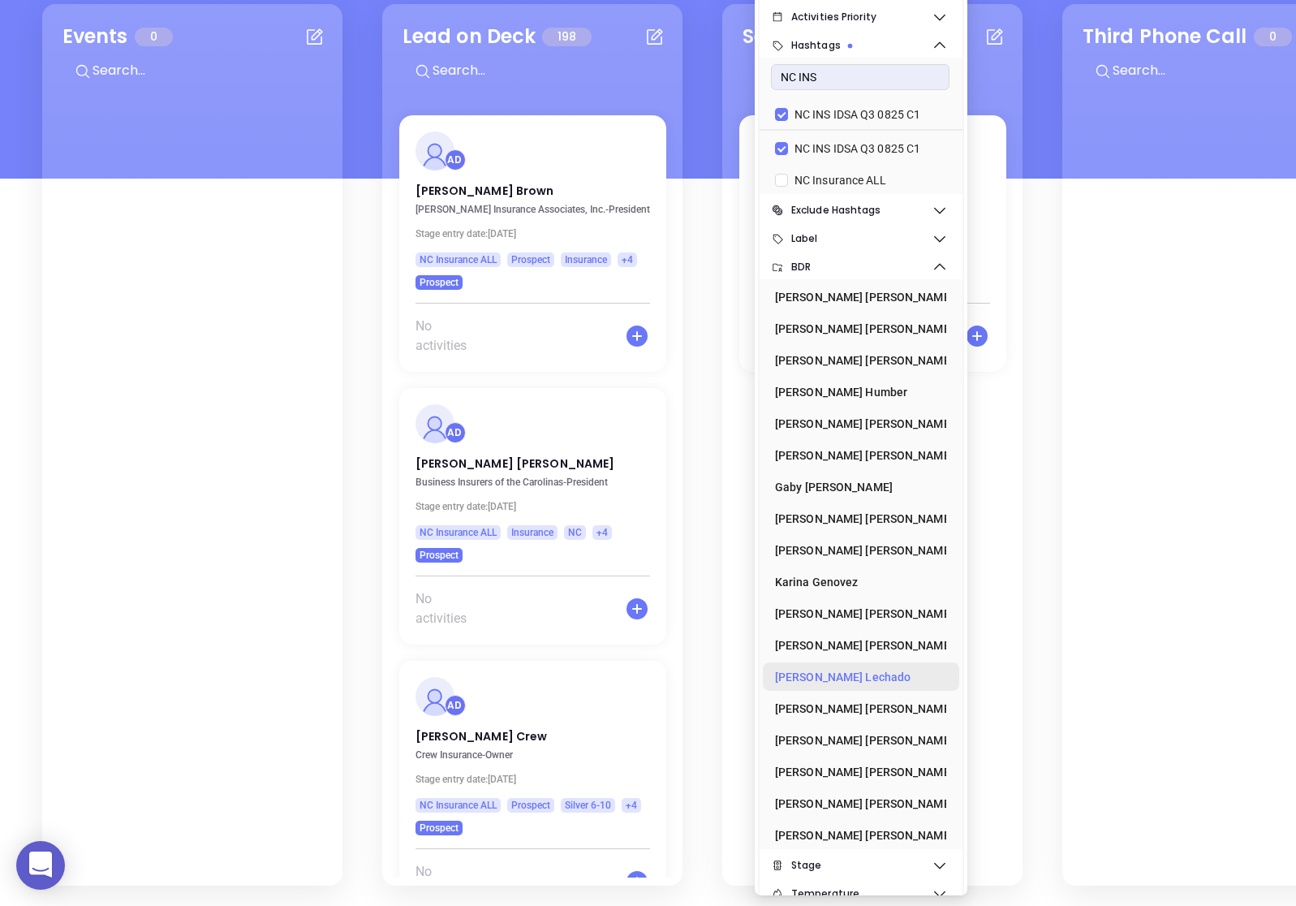
click at [840, 673] on div "[PERSON_NAME]" at bounding box center [856, 676] width 162 height 32
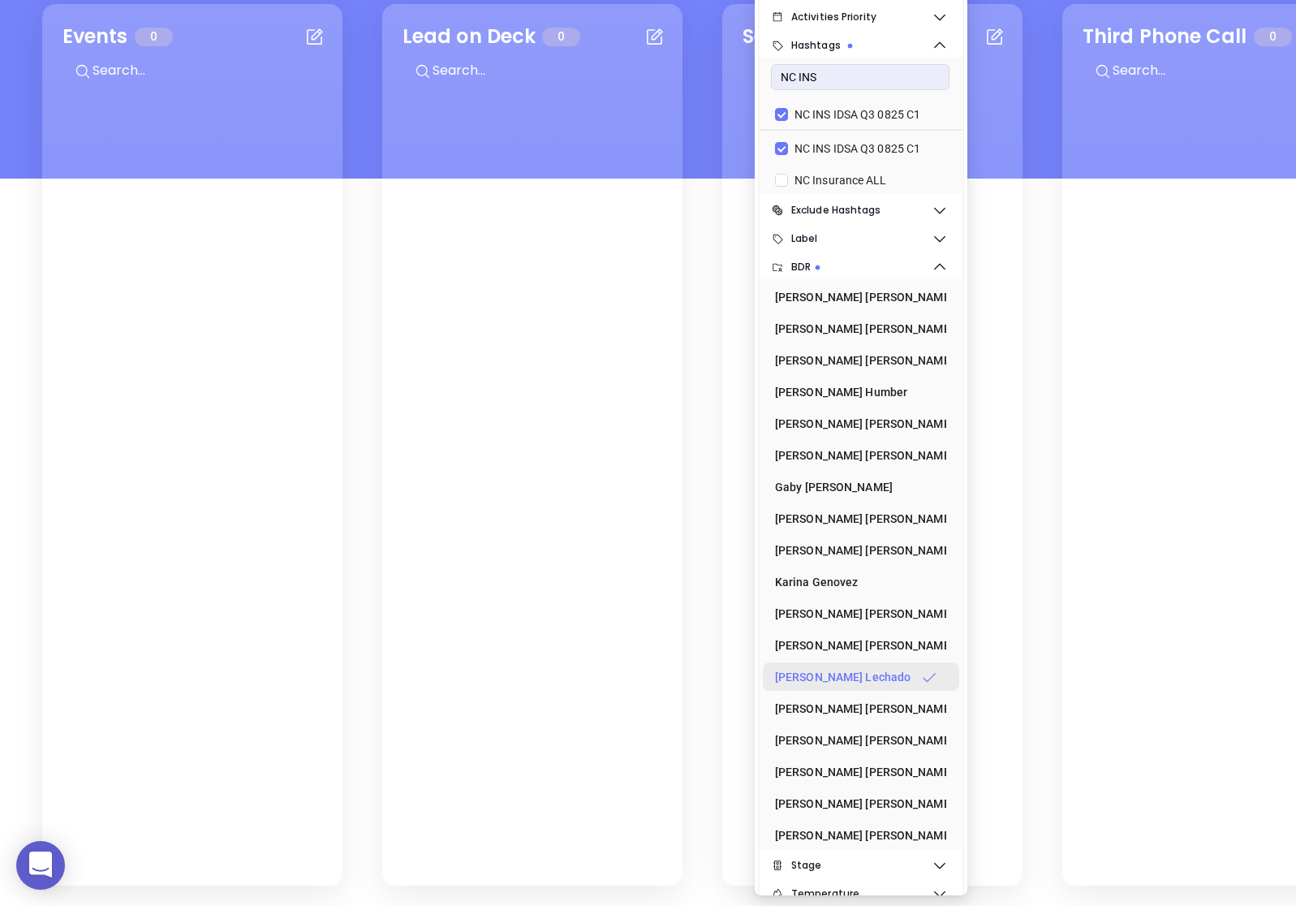
click at [811, 668] on div "[PERSON_NAME]" at bounding box center [856, 676] width 162 height 32
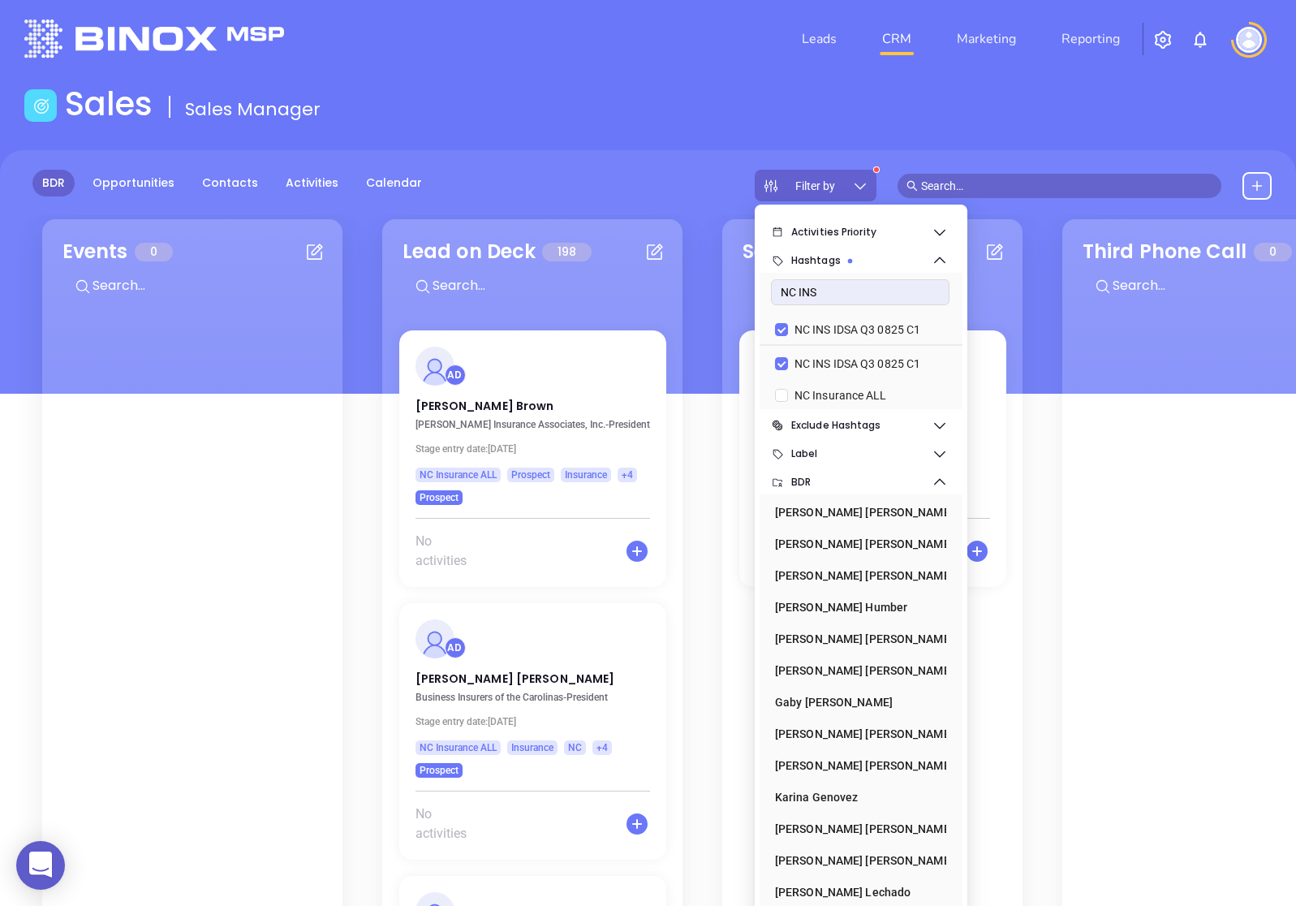
scroll to position [0, 0]
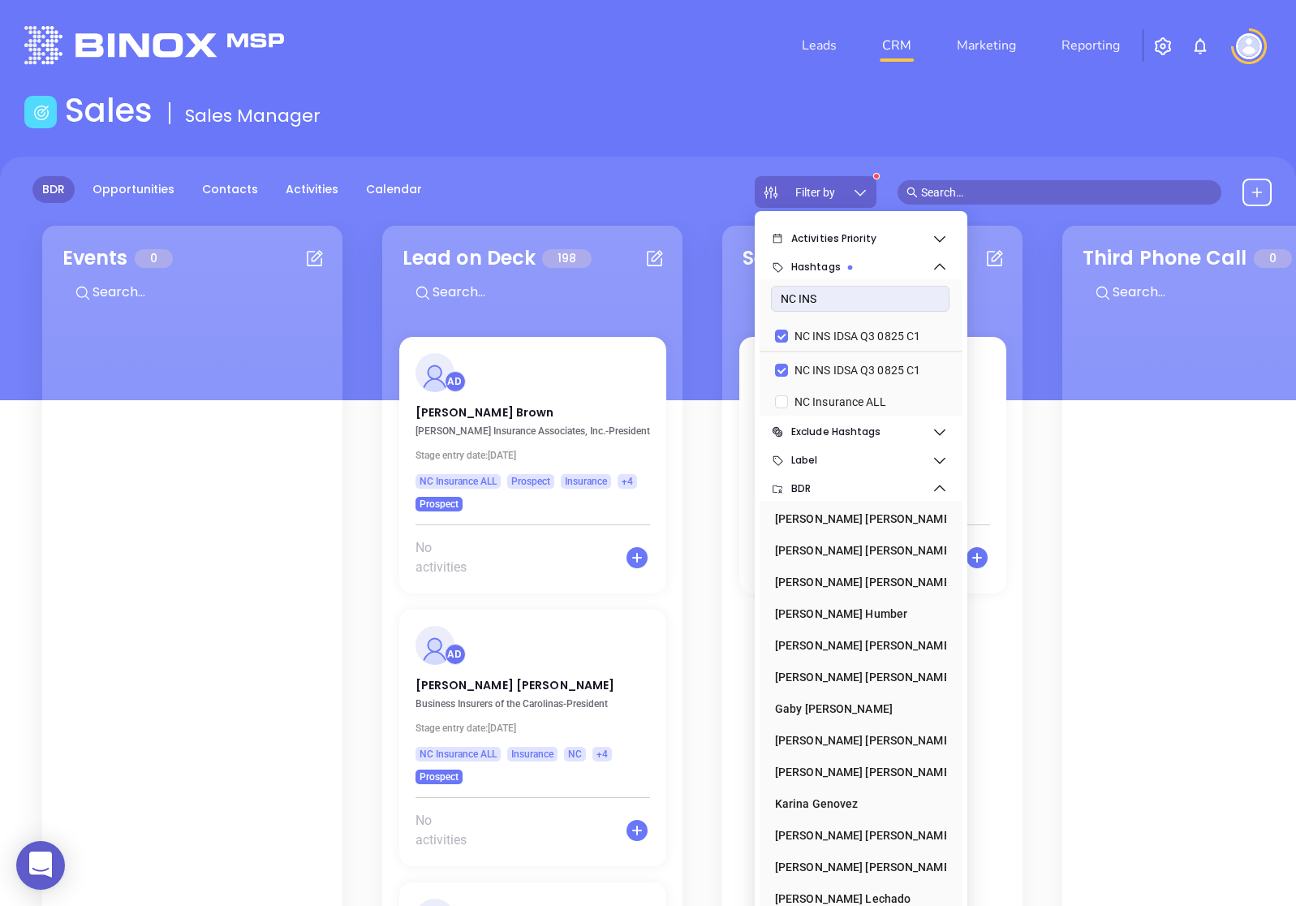
click at [854, 191] on icon at bounding box center [860, 192] width 16 height 16
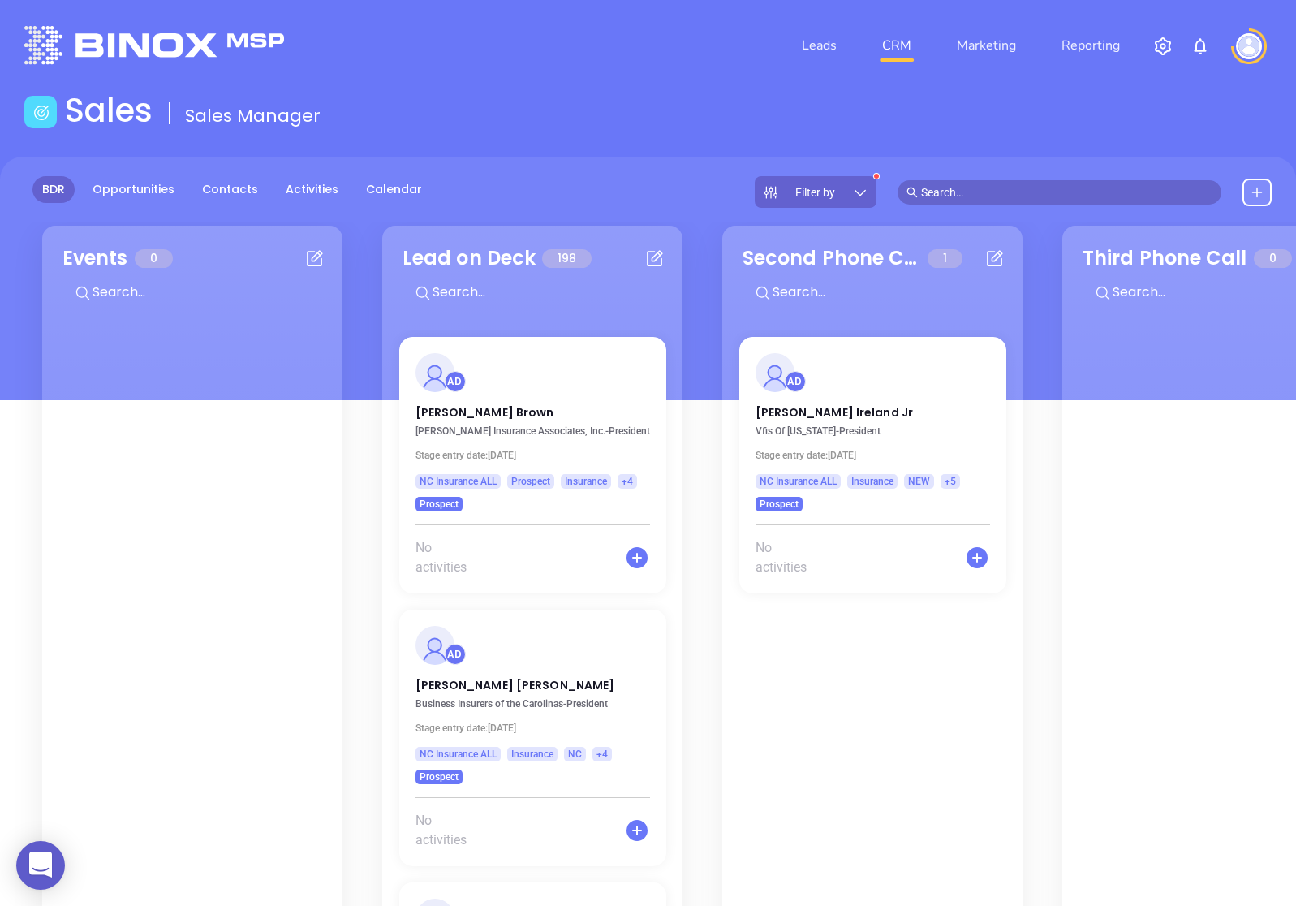
click at [848, 201] on div "Filter by" at bounding box center [816, 192] width 122 height 32
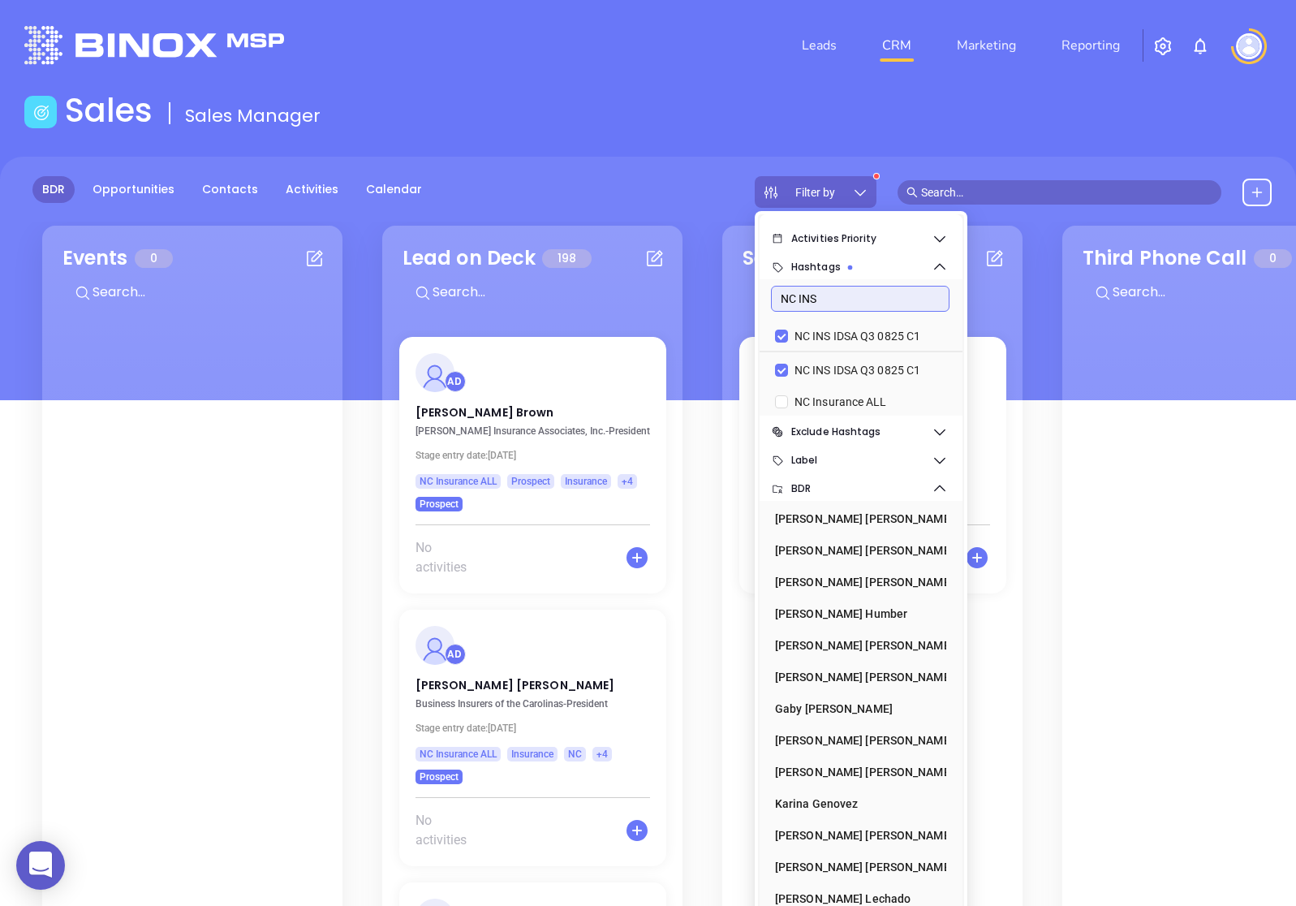
drag, startPoint x: 822, startPoint y: 302, endPoint x: 734, endPoint y: 302, distance: 87.6
click at [734, 302] on body "0 Leads CRM Marketing Reporting Financial Leads Leads Sales Sales Manager BDR O…" at bounding box center [648, 453] width 1296 height 906
type input "LA"
checkbox input "false"
type input "LA INS"
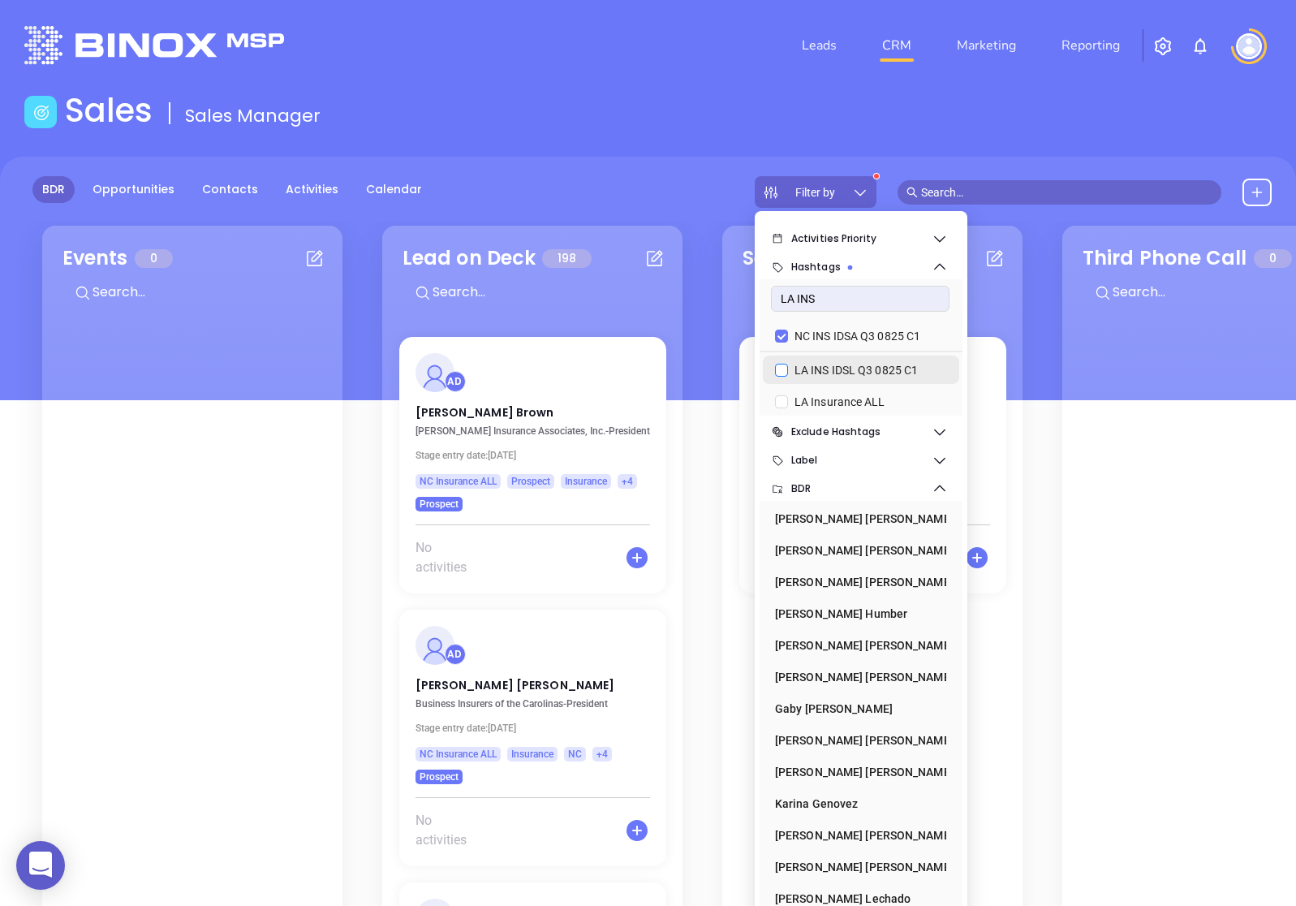
click at [778, 336] on input "NC INS IDSA Q3 0825 C1" at bounding box center [781, 335] width 13 height 13
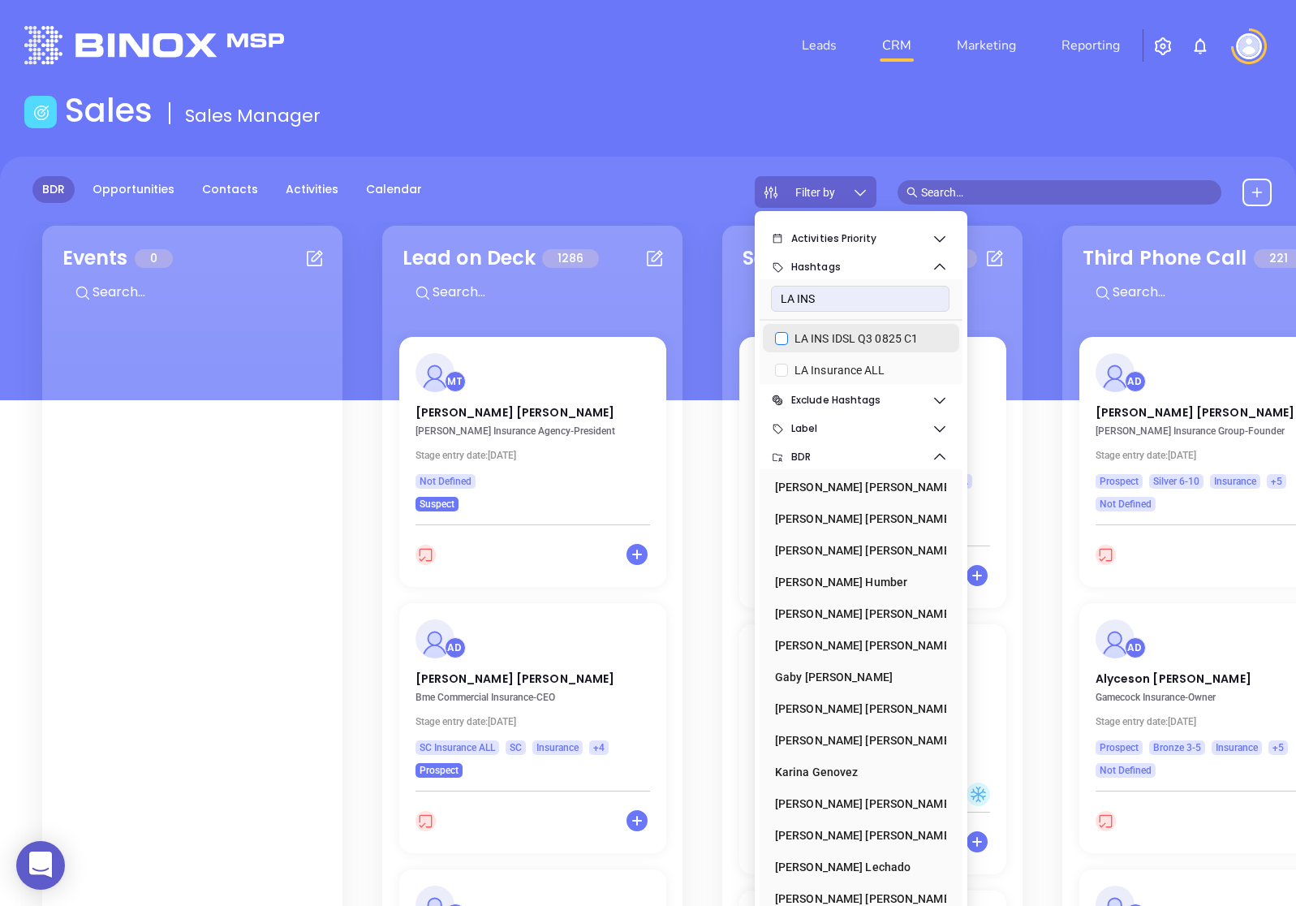
click at [779, 341] on input "LA INS IDSL Q3 0825 C1" at bounding box center [781, 338] width 13 height 13
checkbox input "true"
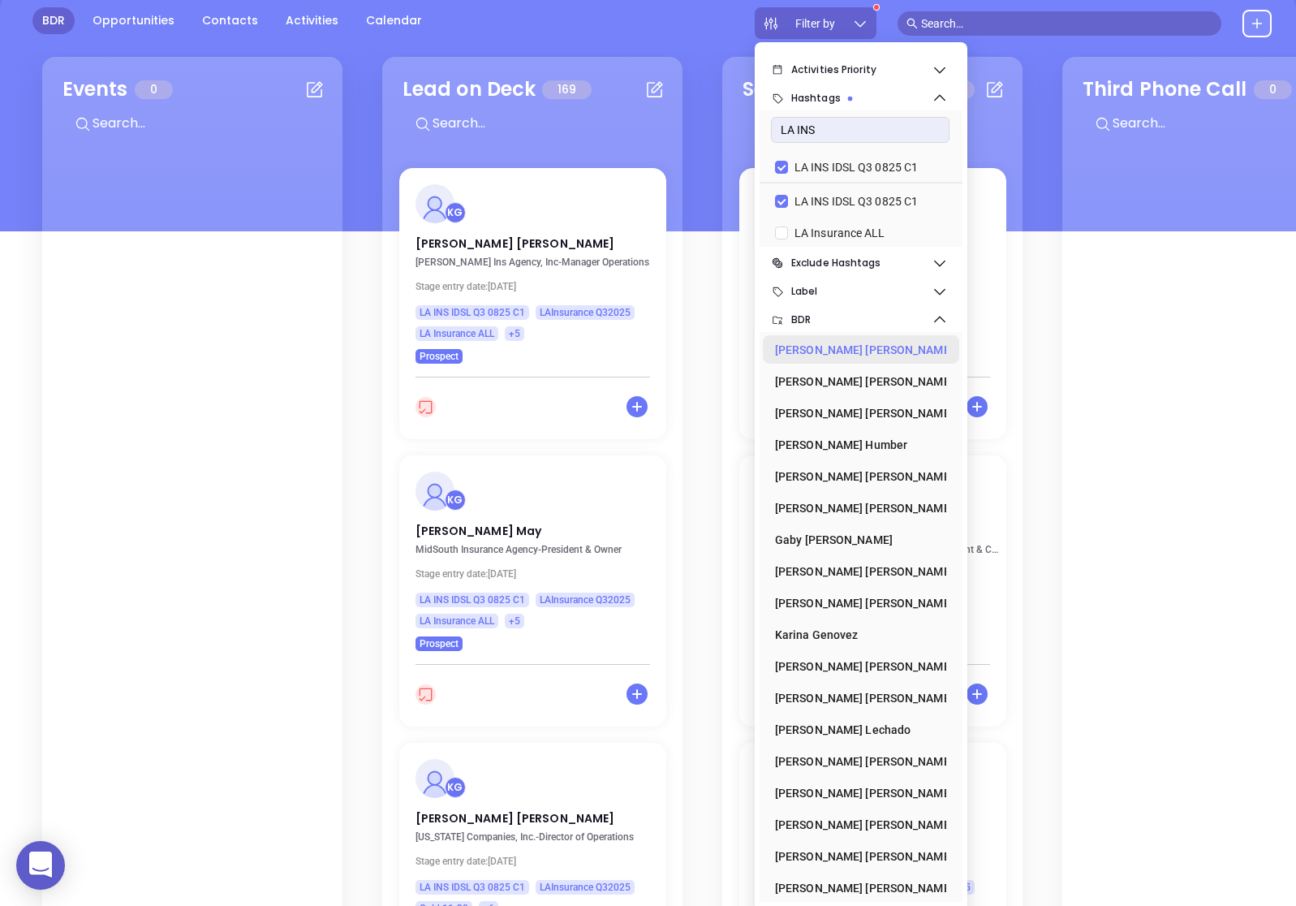
scroll to position [222, 0]
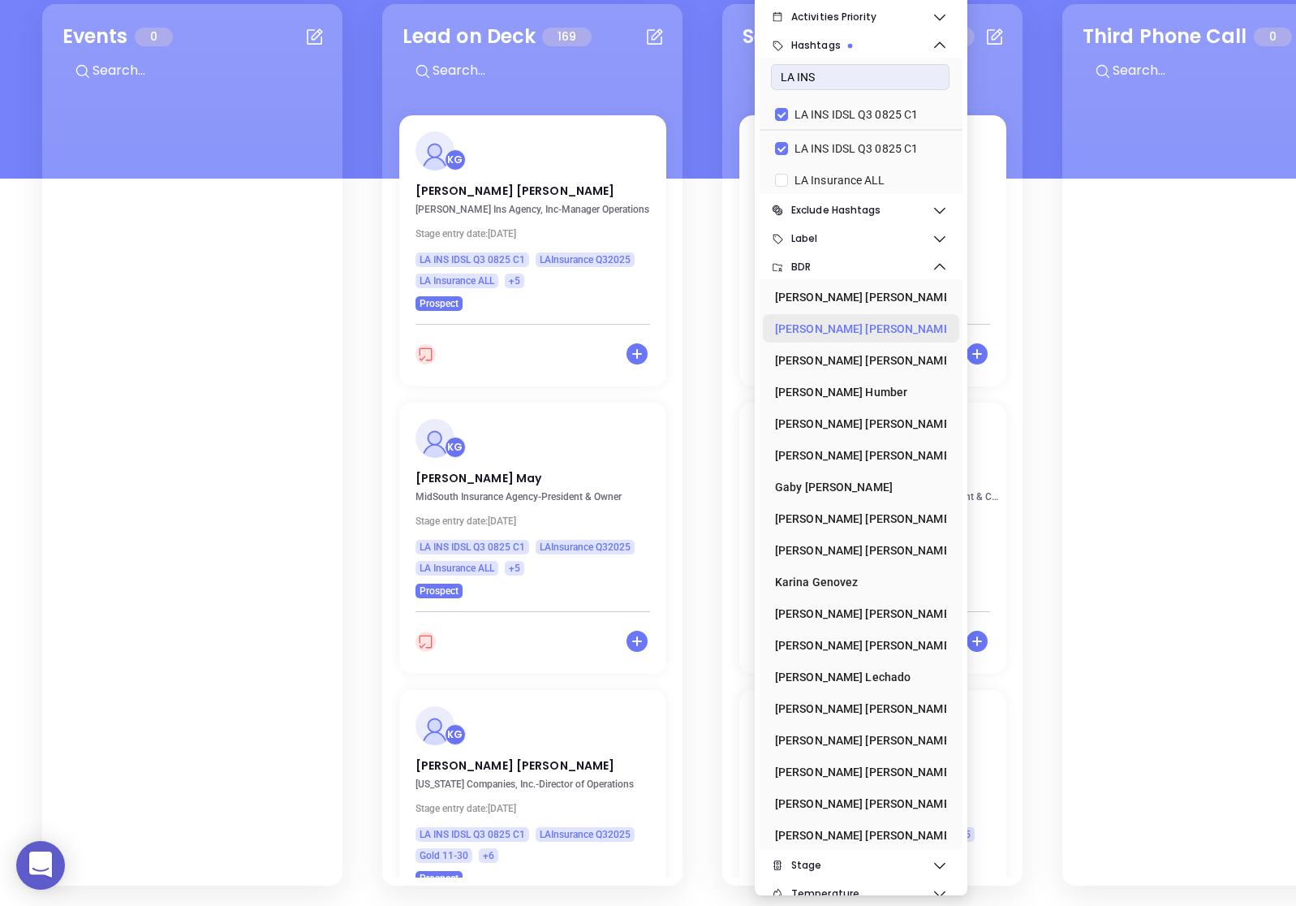
click at [846, 325] on div "[PERSON_NAME]" at bounding box center [856, 328] width 162 height 32
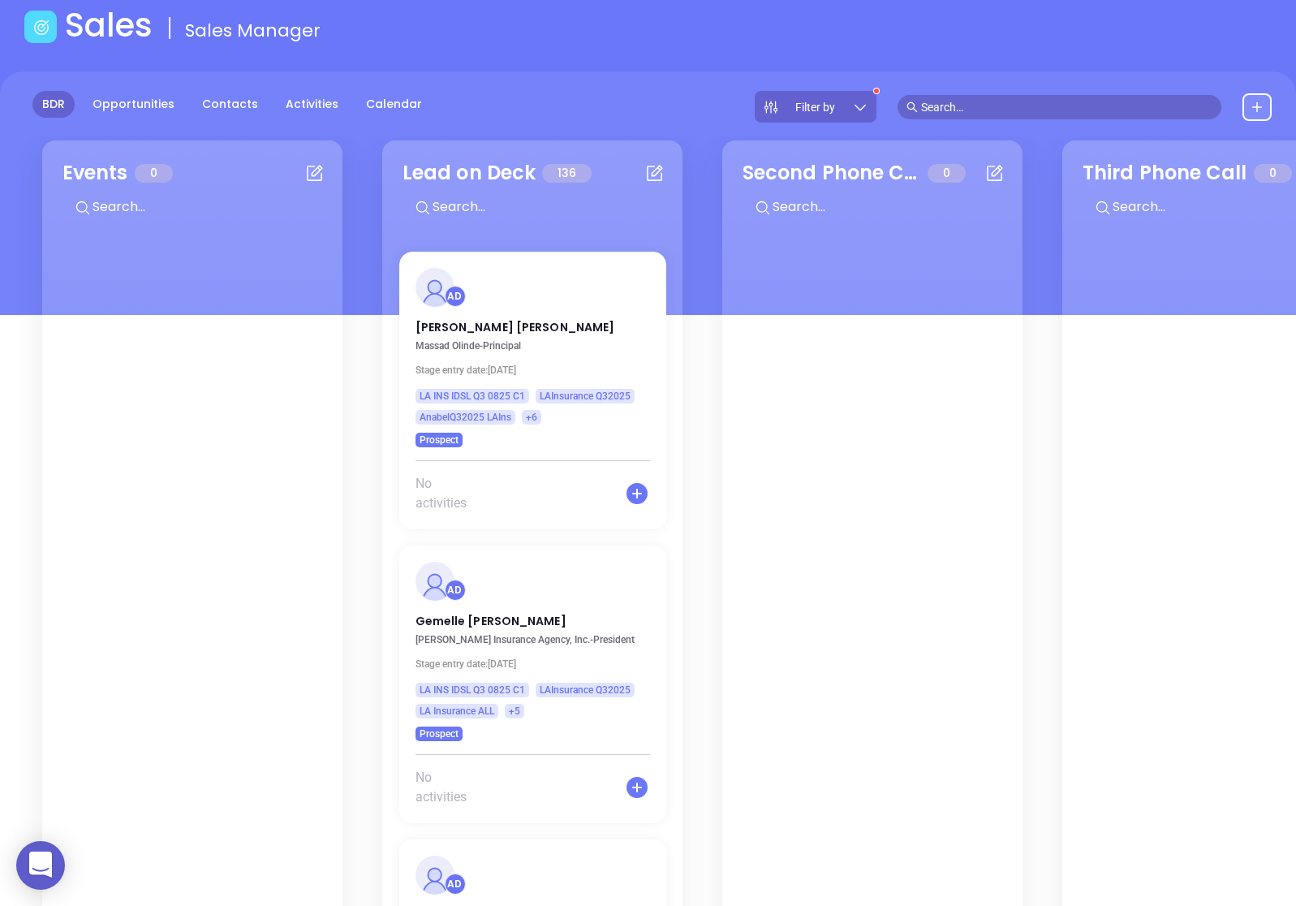
scroll to position [0, 0]
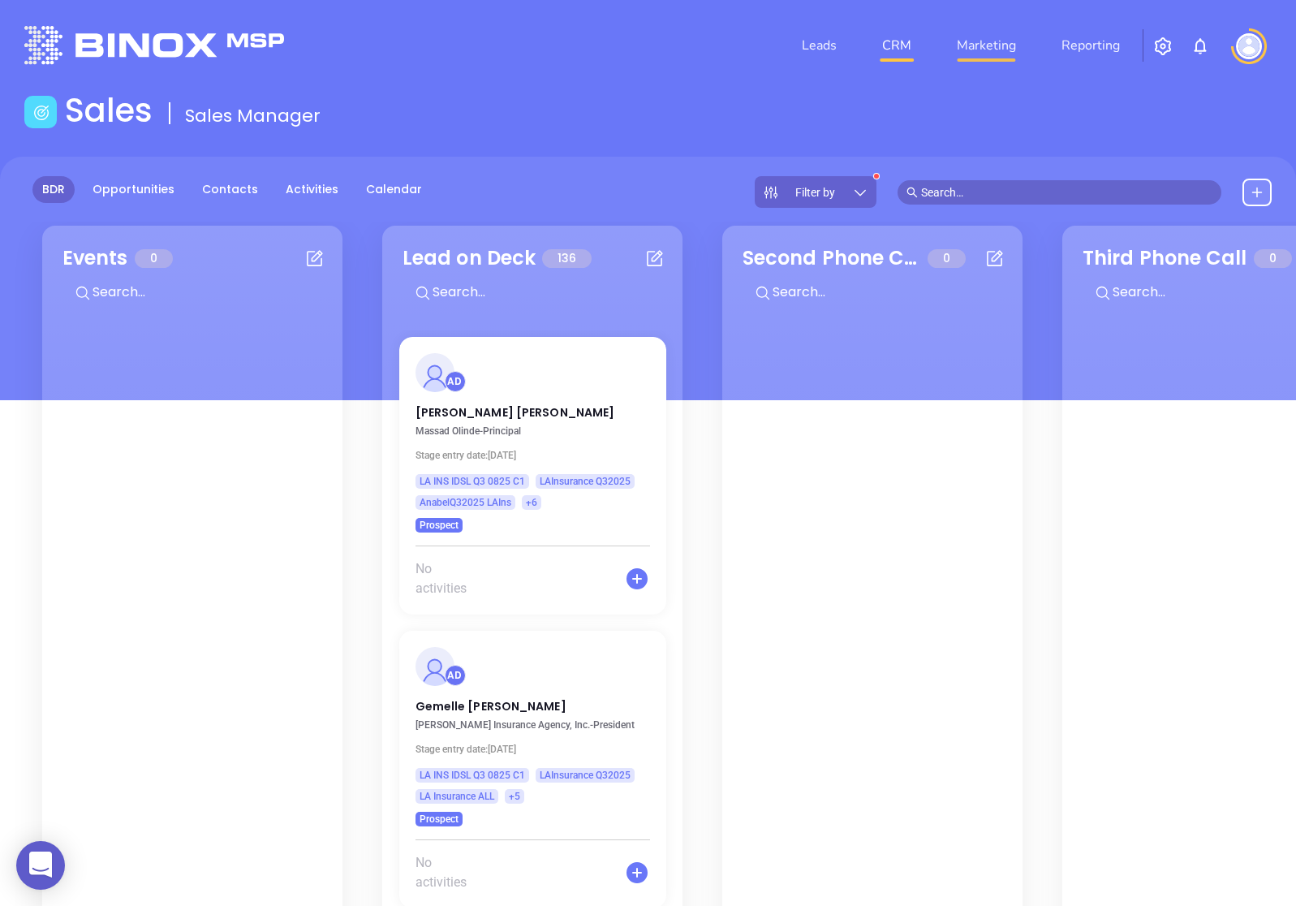
click at [1009, 45] on link "Marketing" at bounding box center [986, 45] width 72 height 32
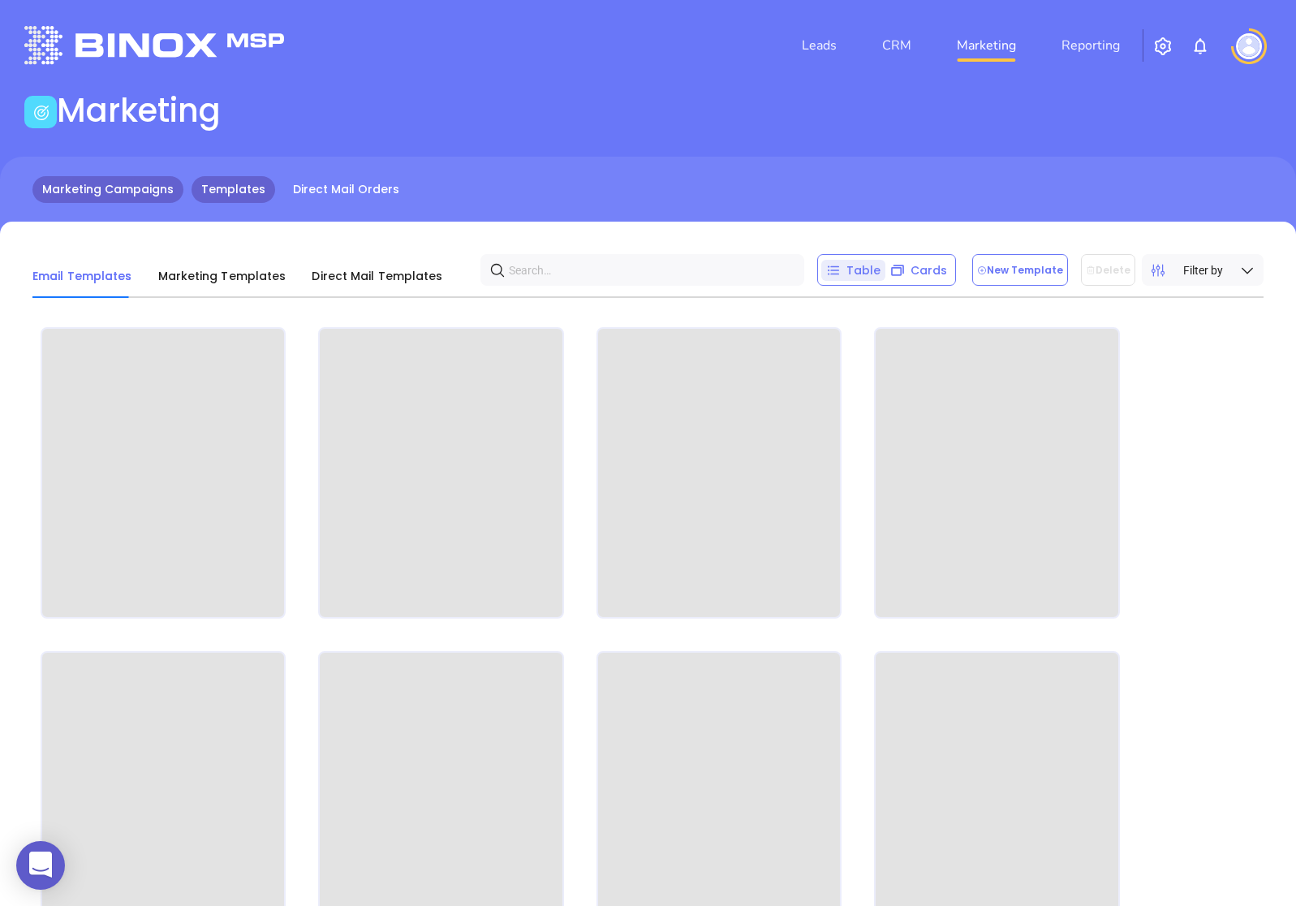
click at [83, 188] on link "Marketing Campaigns" at bounding box center [107, 189] width 151 height 27
